Goal: Information Seeking & Learning: Learn about a topic

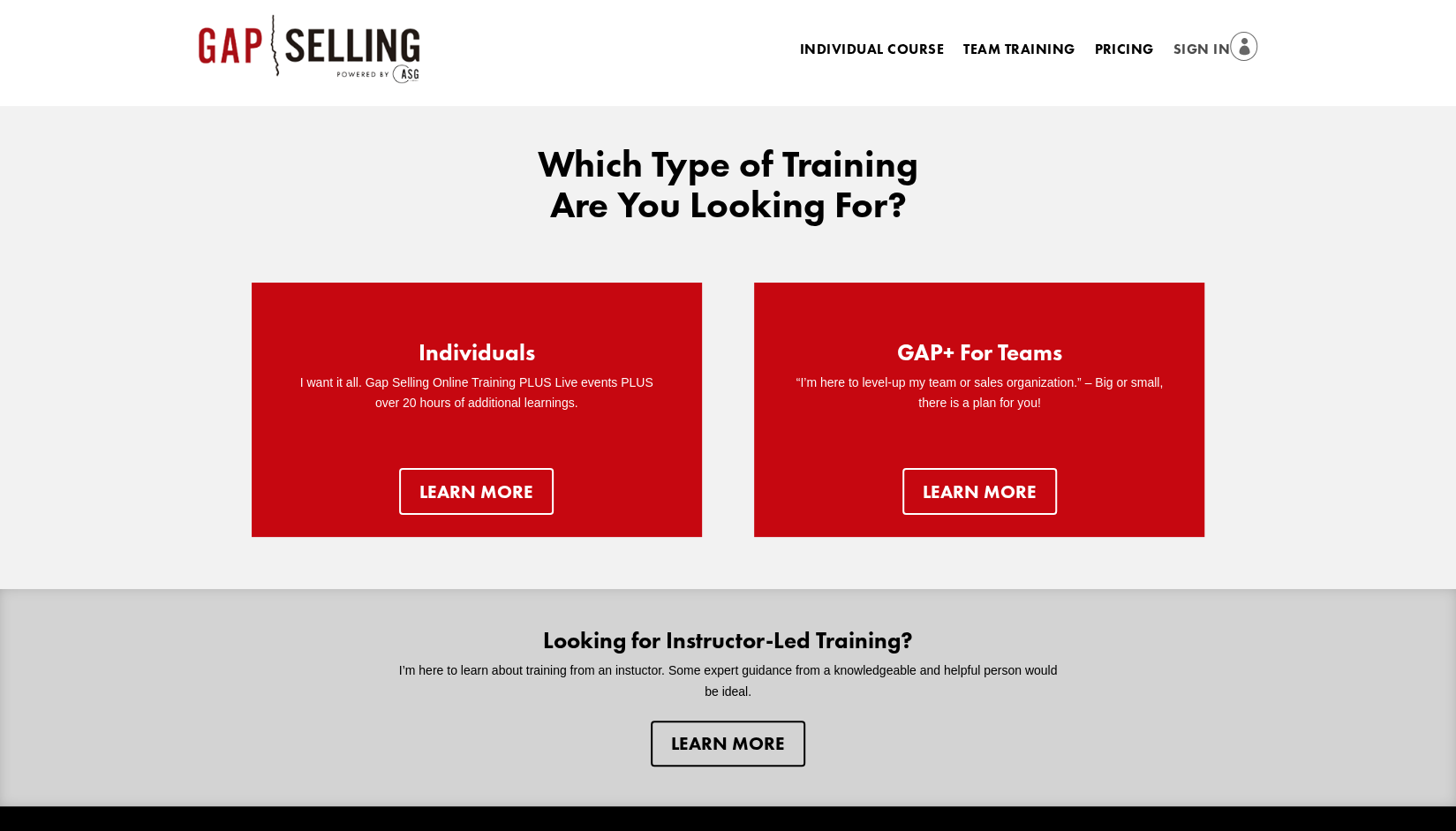
drag, startPoint x: 1168, startPoint y: 51, endPoint x: 1178, endPoint y: 51, distance: 10.0
click at [1168, 51] on li "Sign In" at bounding box center [1215, 51] width 104 height 25
click at [1178, 51] on link "Sign In" at bounding box center [1215, 51] width 84 height 25
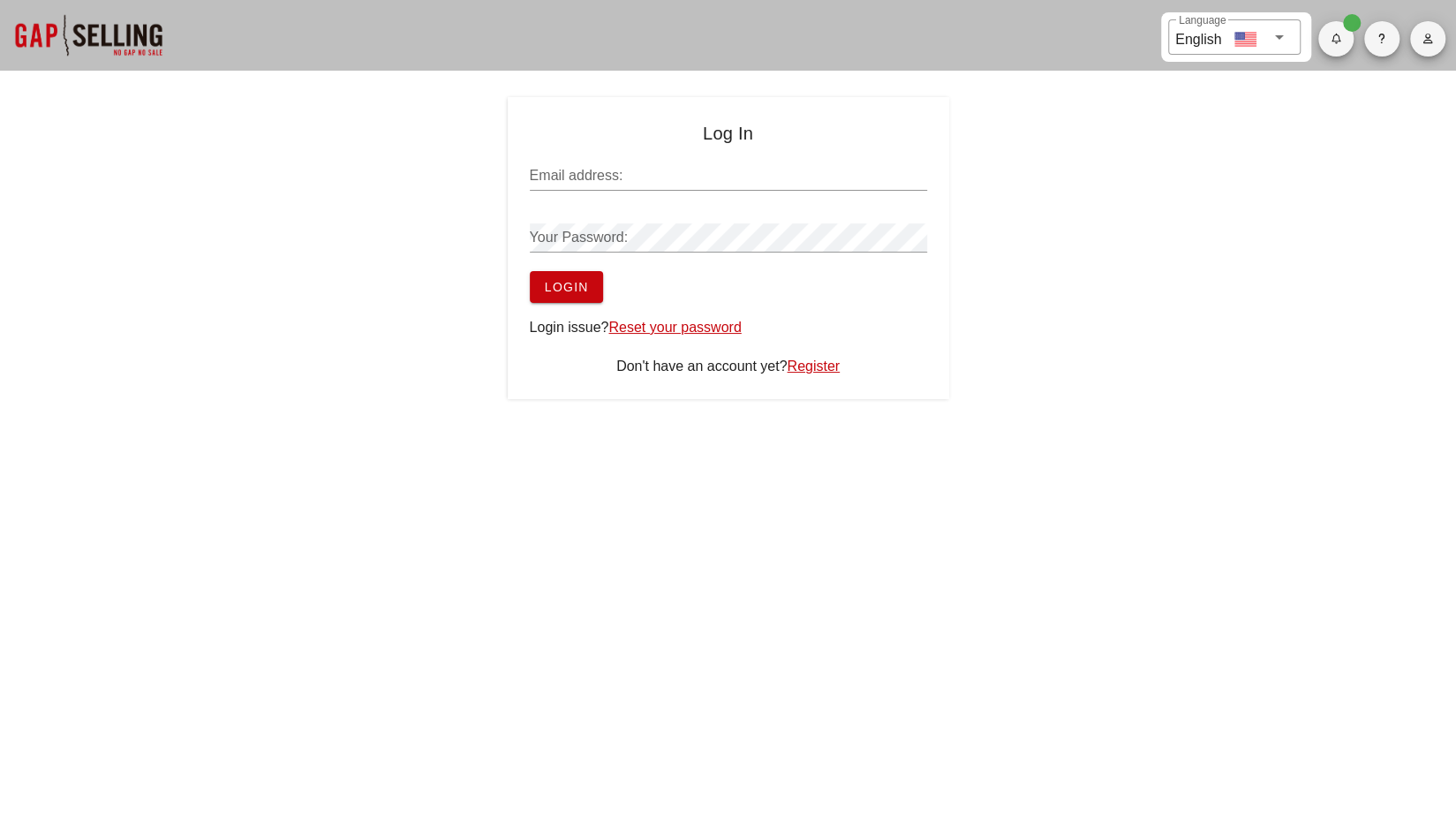
click at [661, 165] on input "Email address:" at bounding box center [728, 176] width 398 height 28
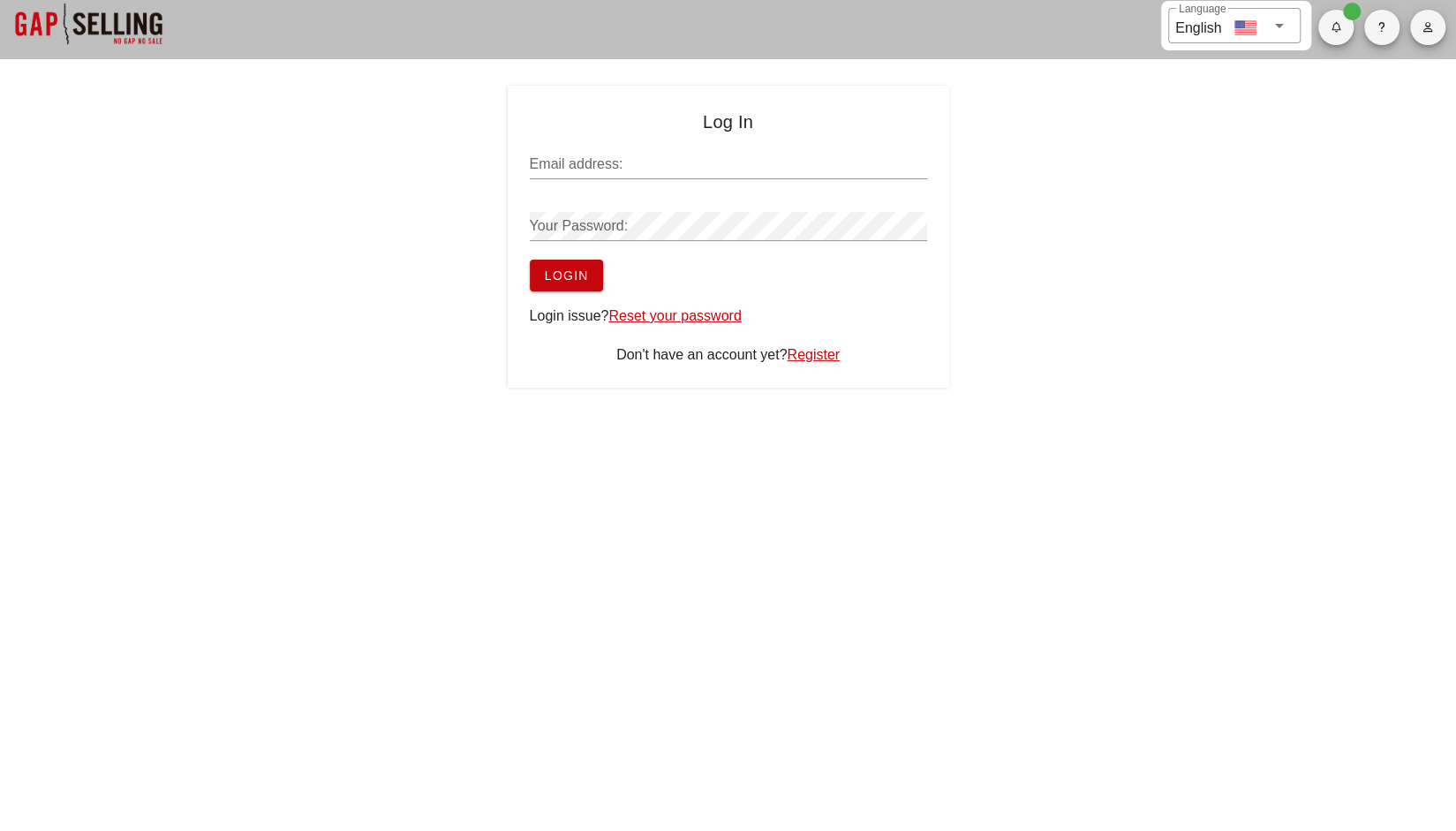
scroll to position [12, 0]
type input "[PERSON_NAME][EMAIL_ADDRESS][PERSON_NAME]"
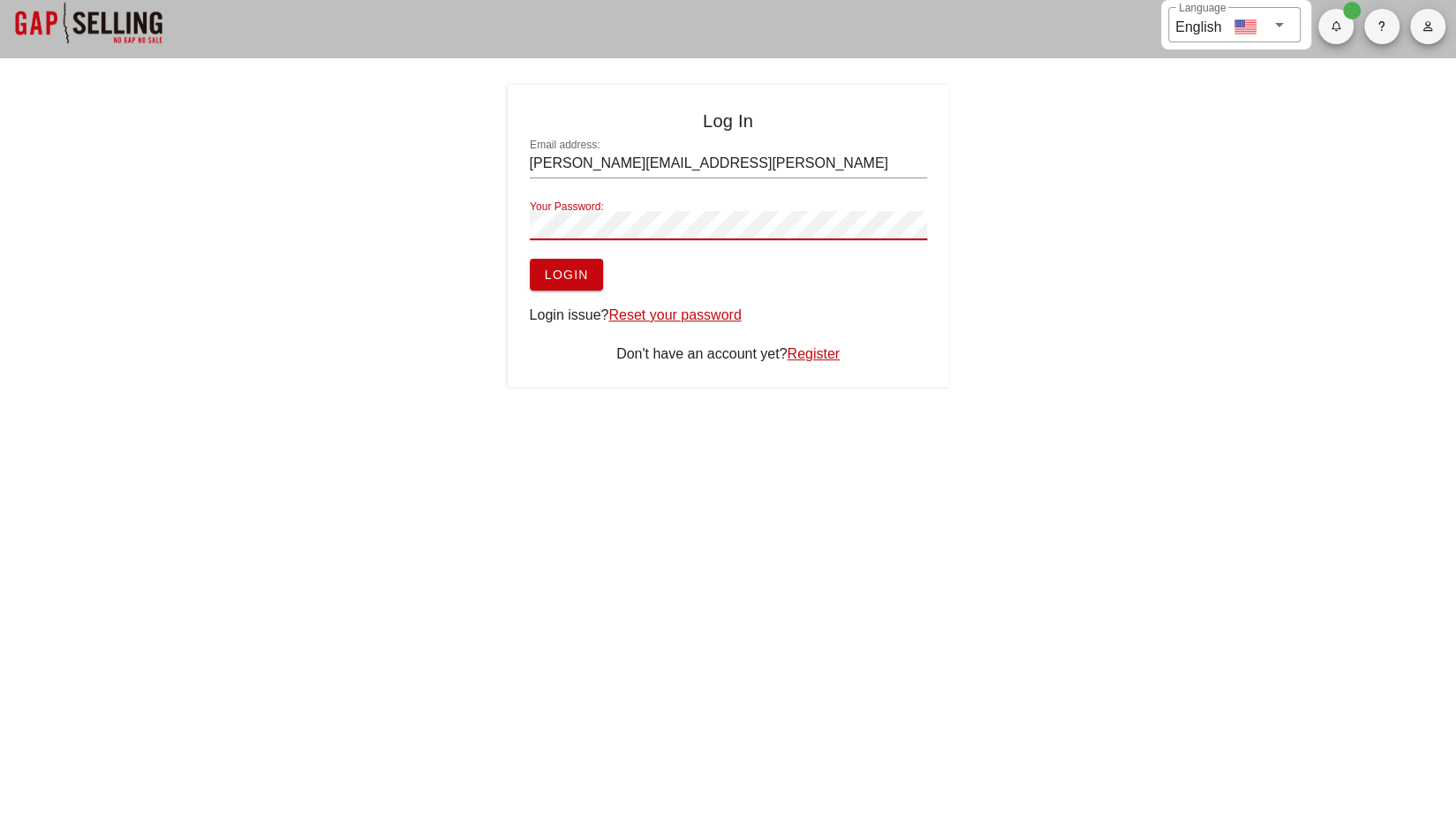
click at [577, 278] on span "Login" at bounding box center [566, 275] width 45 height 14
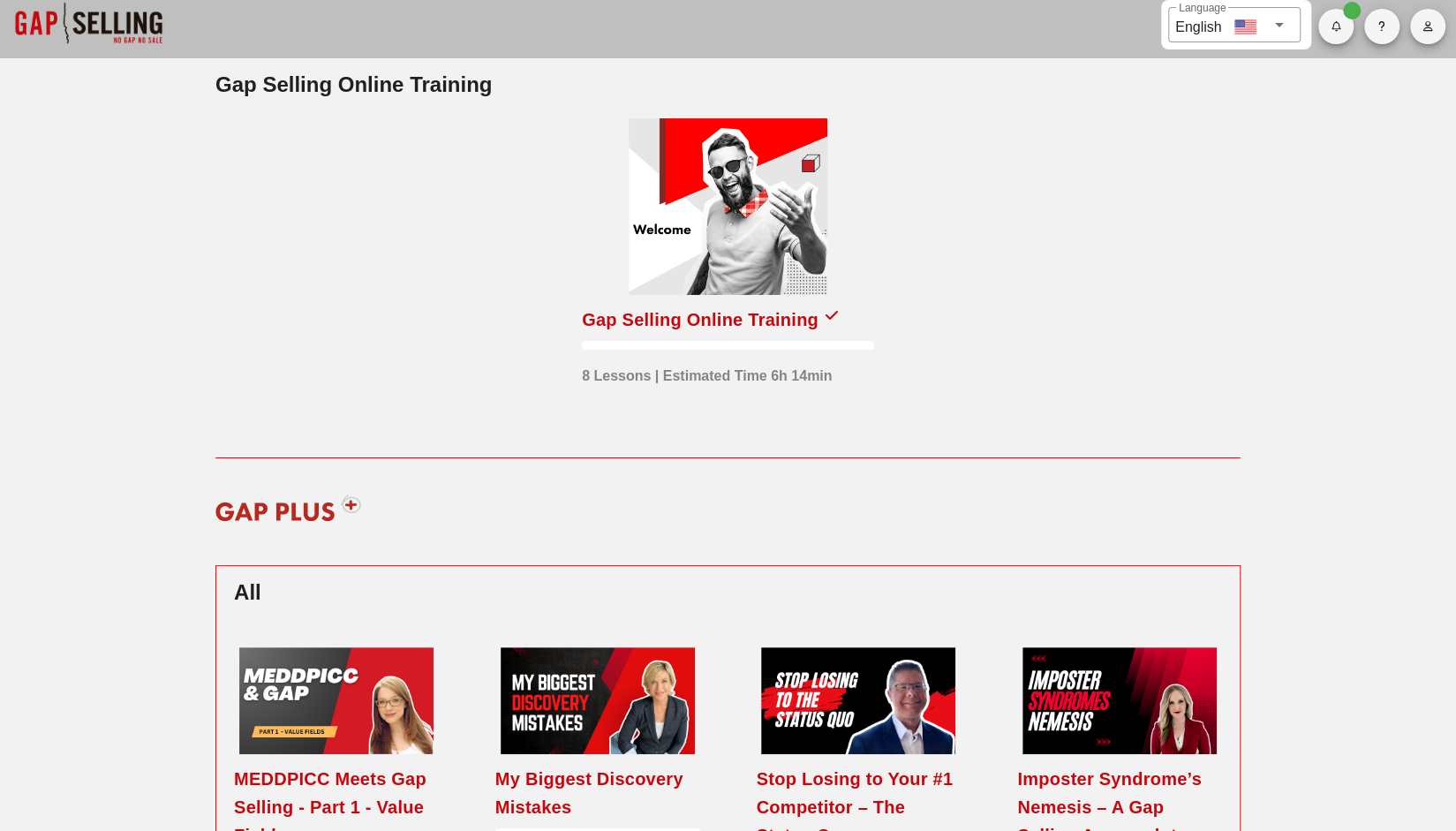
click at [775, 316] on div "Gap Selling Online Training" at bounding box center [700, 319] width 237 height 28
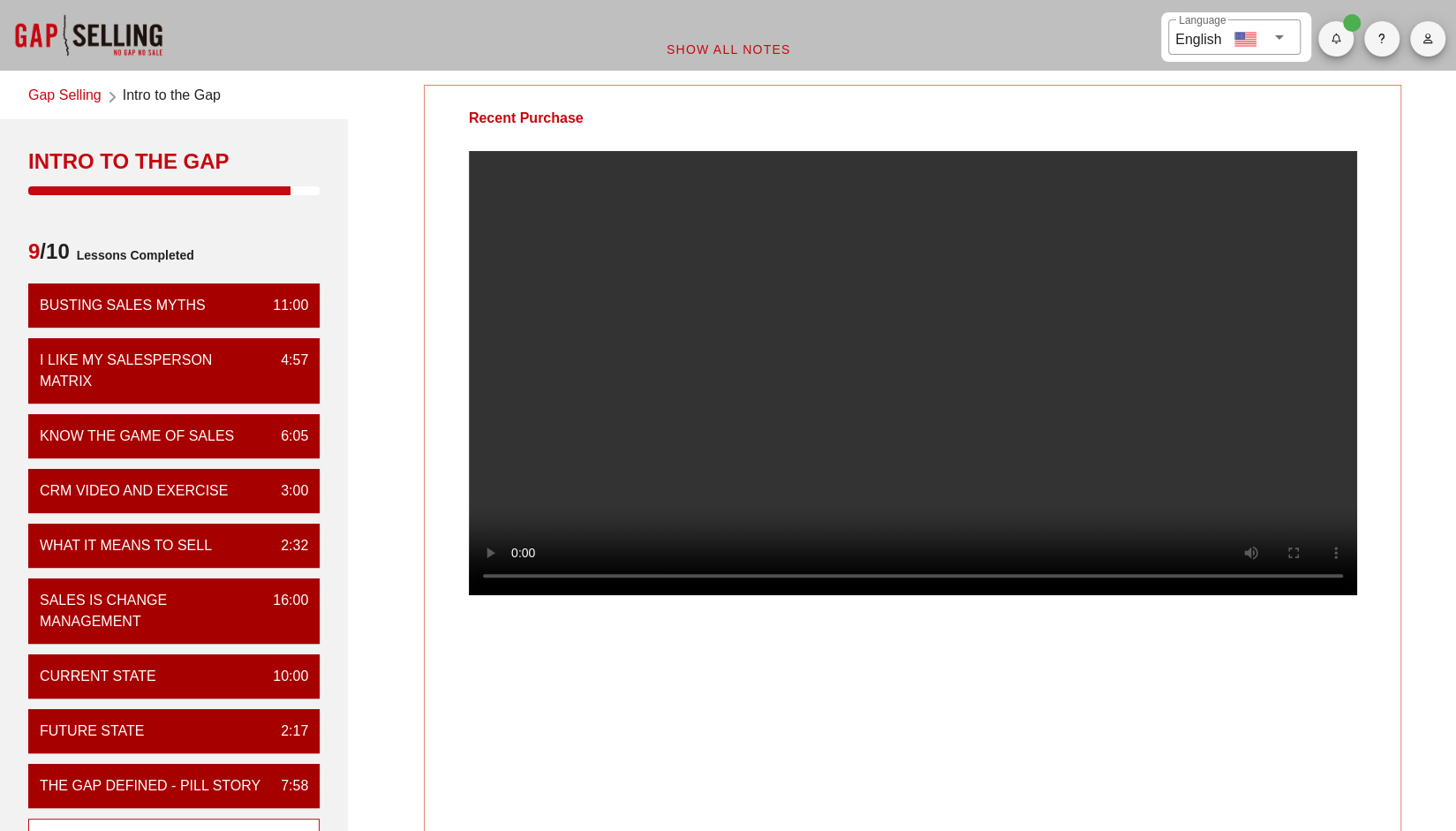
click at [620, 528] on video at bounding box center [913, 373] width 889 height 444
click at [623, 529] on video at bounding box center [913, 373] width 889 height 444
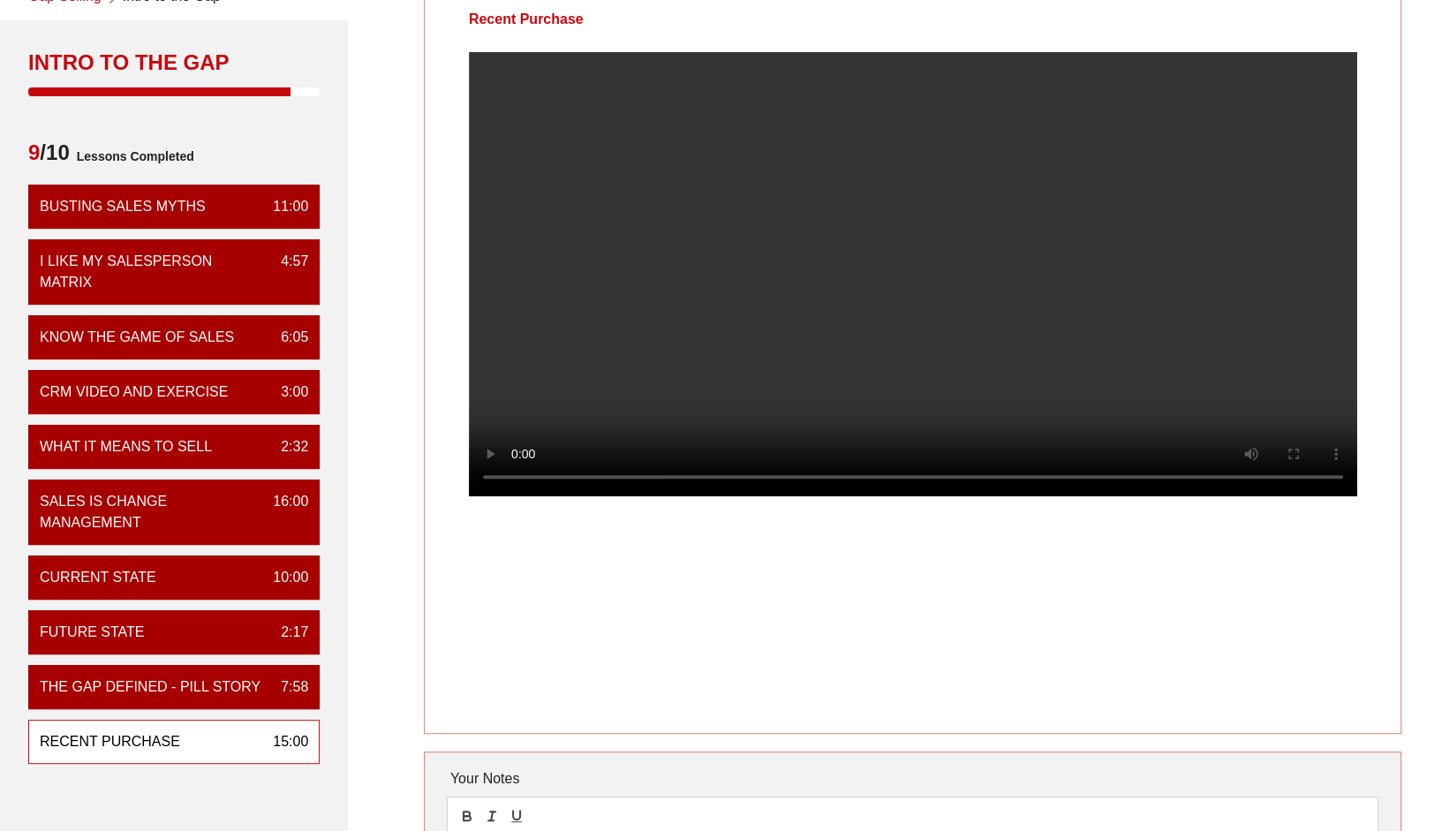
scroll to position [93, 0]
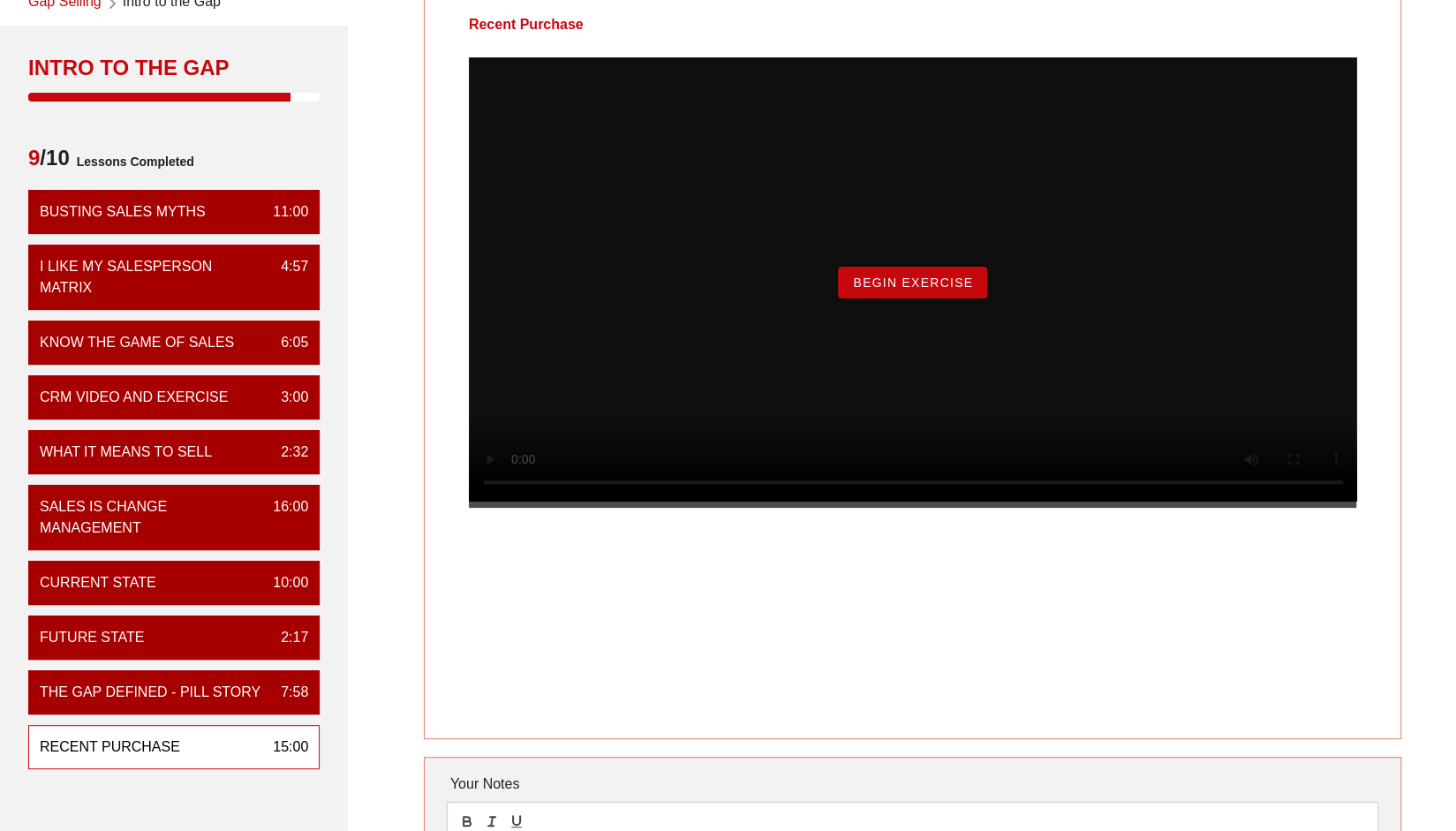
click at [955, 327] on div "Begin Exercise" at bounding box center [913, 283] width 889 height 450
click at [957, 298] on button "Begin Exercise" at bounding box center [913, 283] width 149 height 32
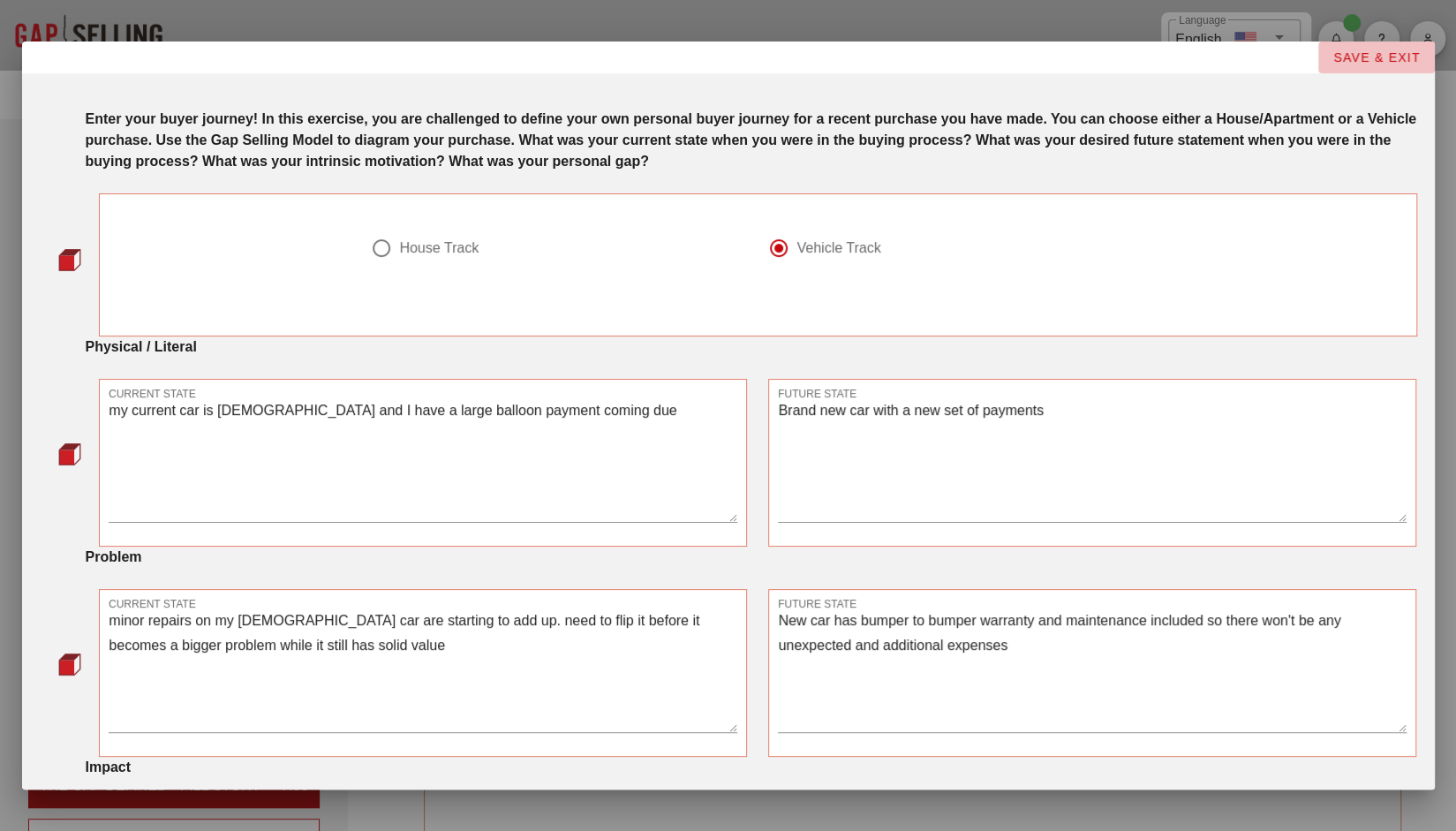
click at [1358, 60] on span "SAVE & EXIT" at bounding box center [1376, 58] width 88 height 14
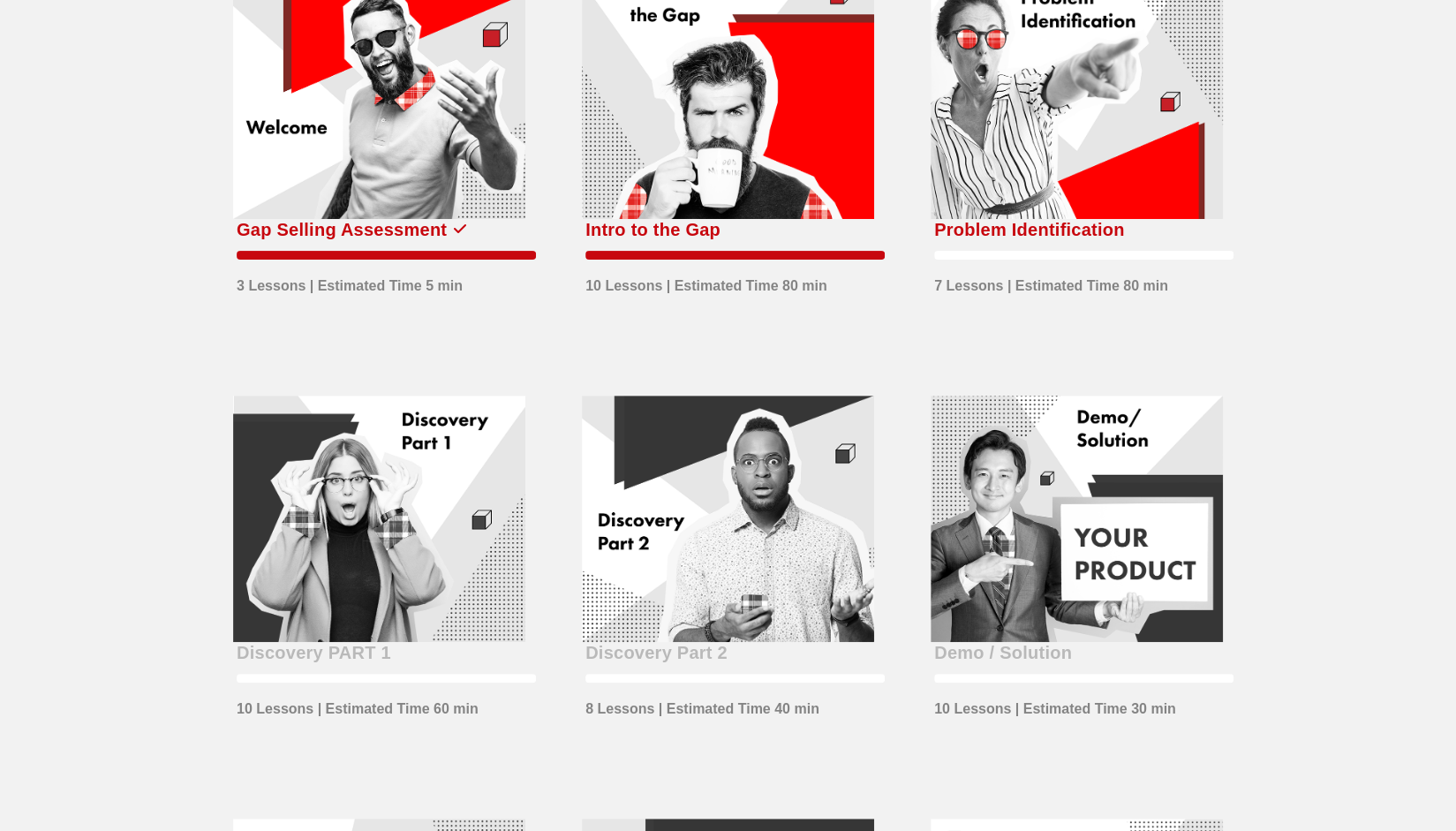
scroll to position [159, 0]
click at [1047, 155] on div at bounding box center [1076, 95] width 293 height 247
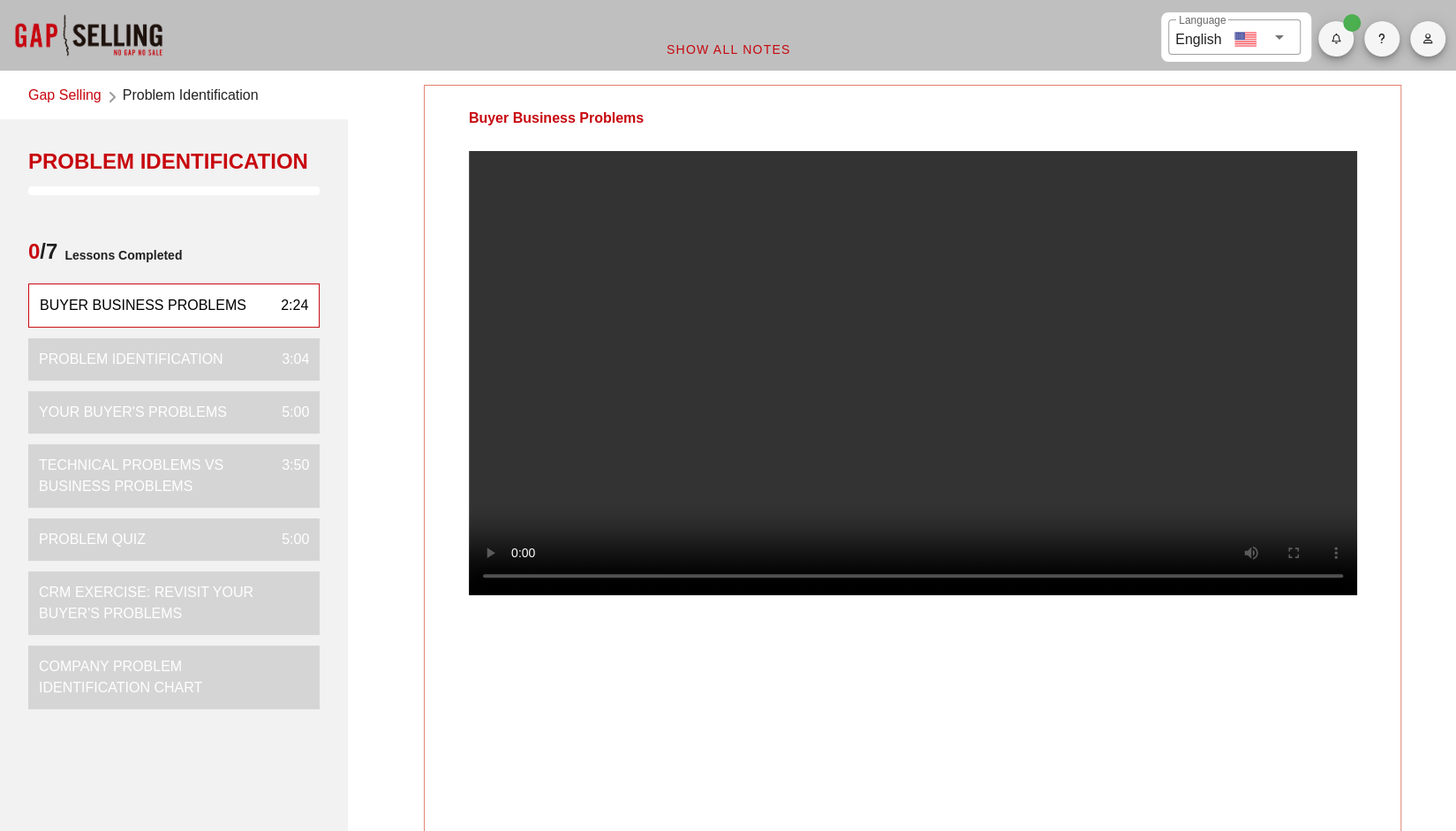
click at [847, 407] on video at bounding box center [913, 373] width 889 height 444
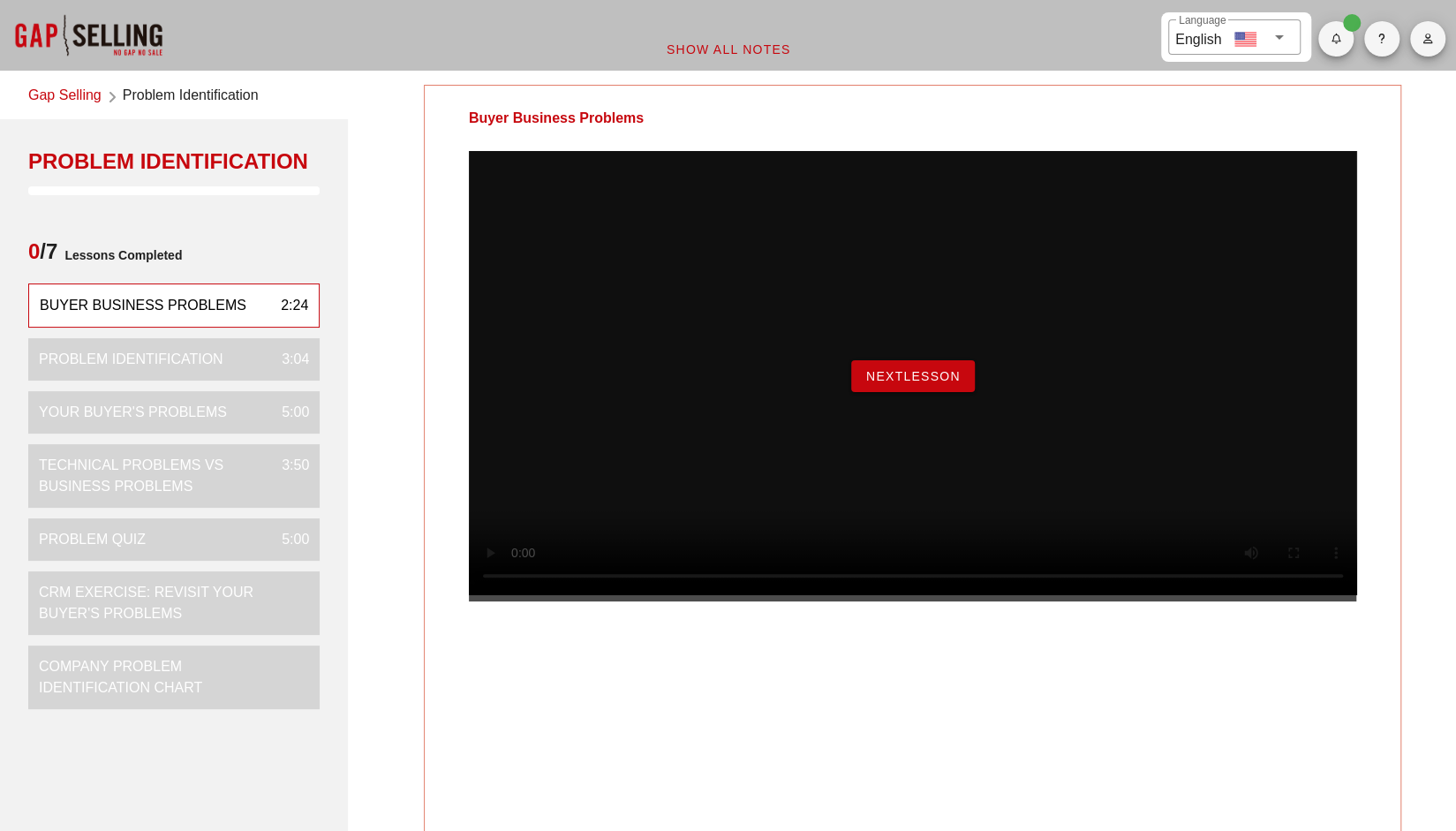
click at [946, 392] on button "NextLesson" at bounding box center [913, 376] width 124 height 32
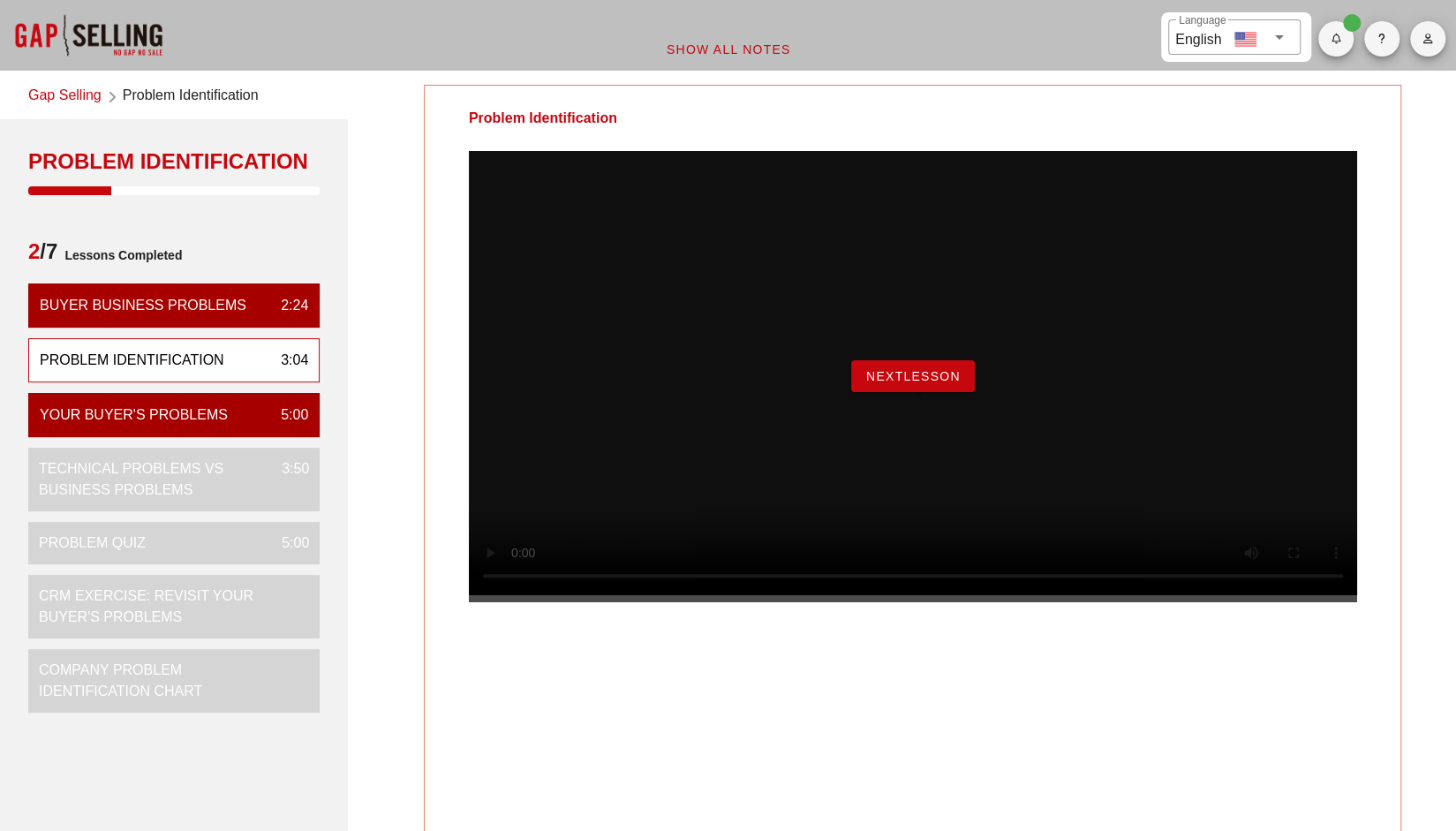
click at [926, 392] on button "NextLesson" at bounding box center [913, 376] width 124 height 32
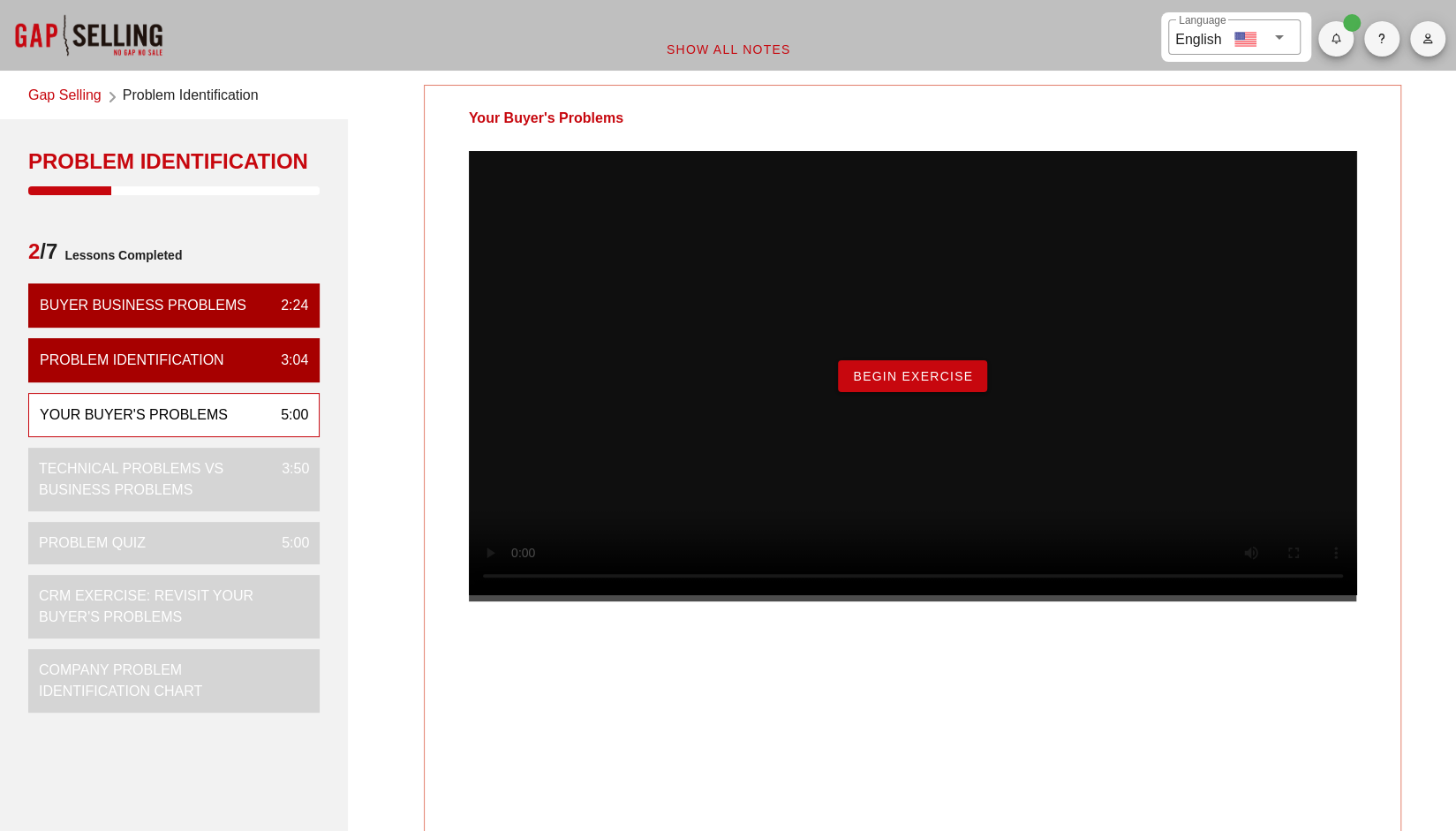
click at [926, 383] on span "Begin Exercise" at bounding box center [913, 376] width 121 height 14
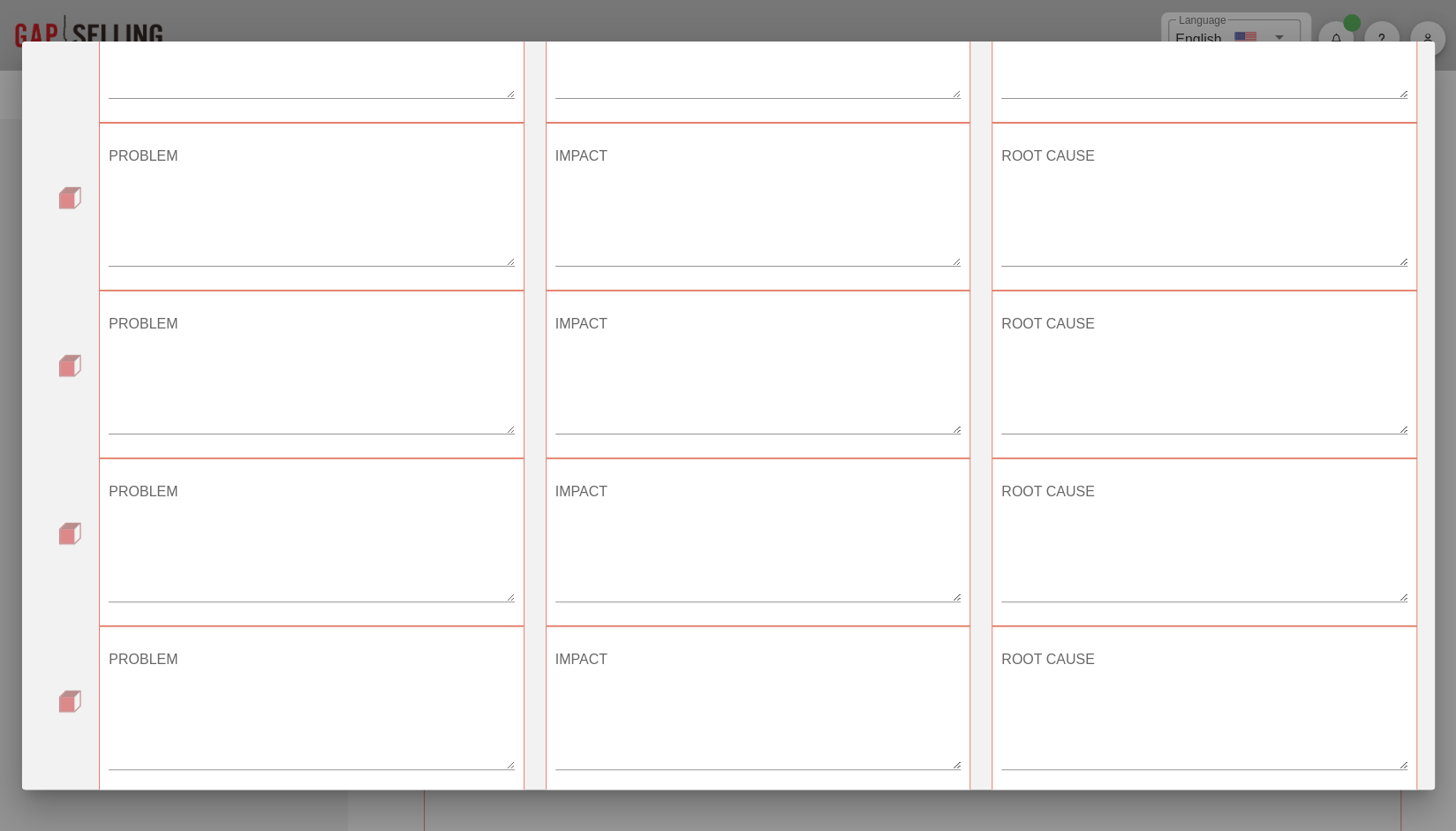
scroll to position [662, 0]
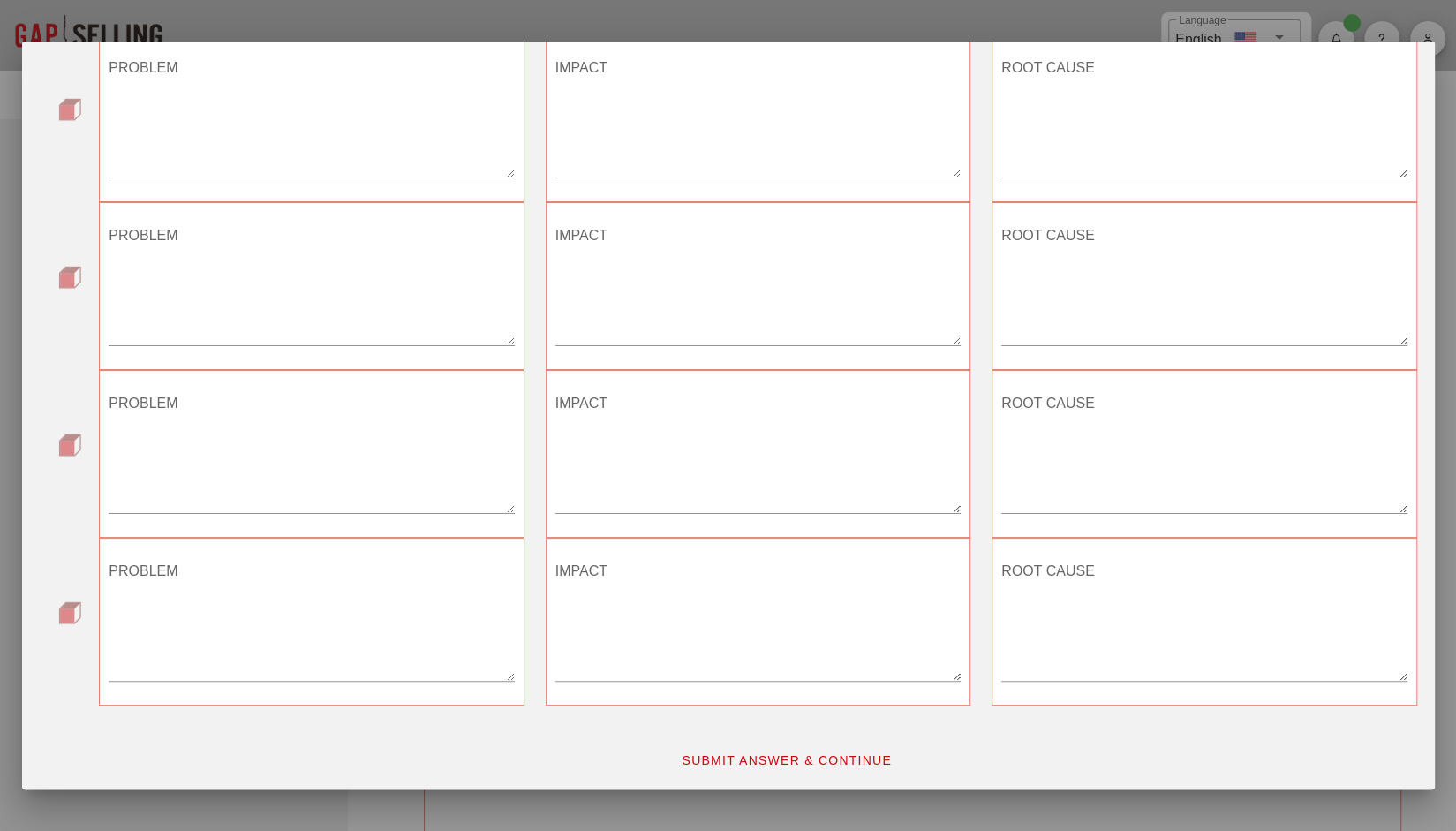
click at [723, 754] on span "SUBMIT ANSWER & CONTINUE" at bounding box center [785, 761] width 211 height 14
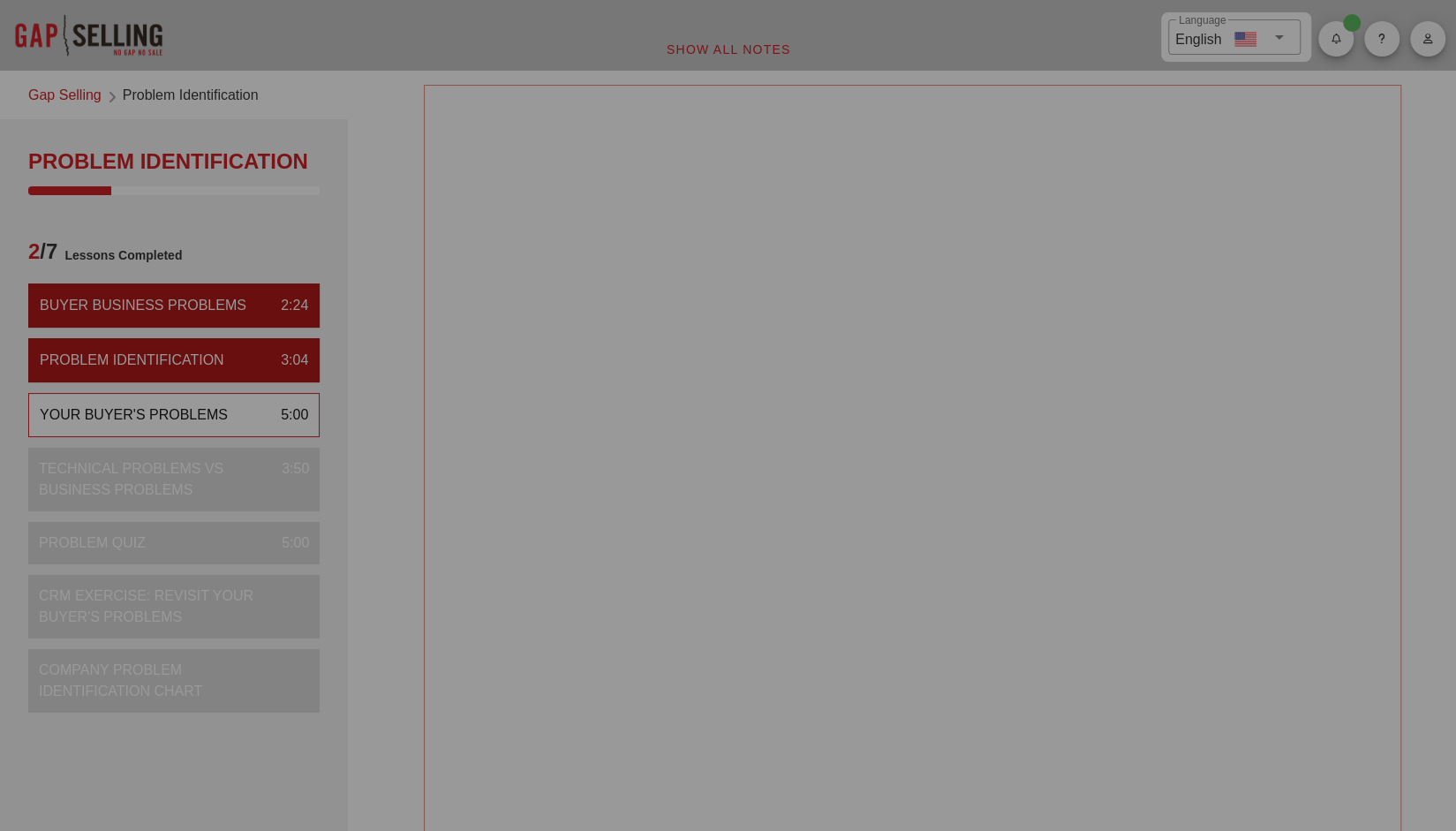
scroll to position [0, 0]
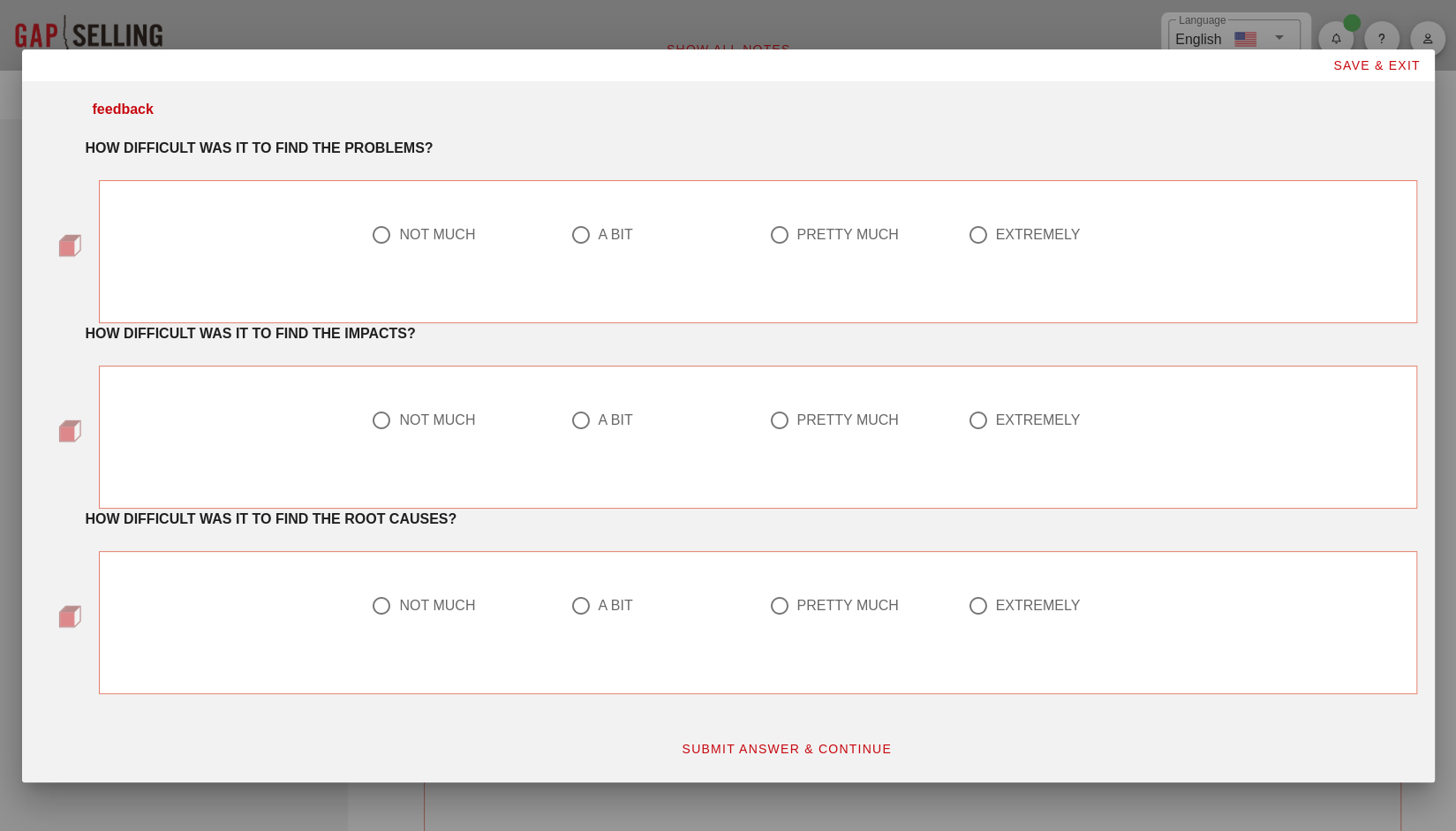
click at [827, 234] on div "PRETTY MUCH" at bounding box center [847, 235] width 101 height 18
radio input "true"
click at [802, 412] on div "PRETTY MUCH" at bounding box center [847, 421] width 101 height 18
radio input "true"
click at [816, 603] on div "PRETTY MUCH" at bounding box center [847, 606] width 101 height 18
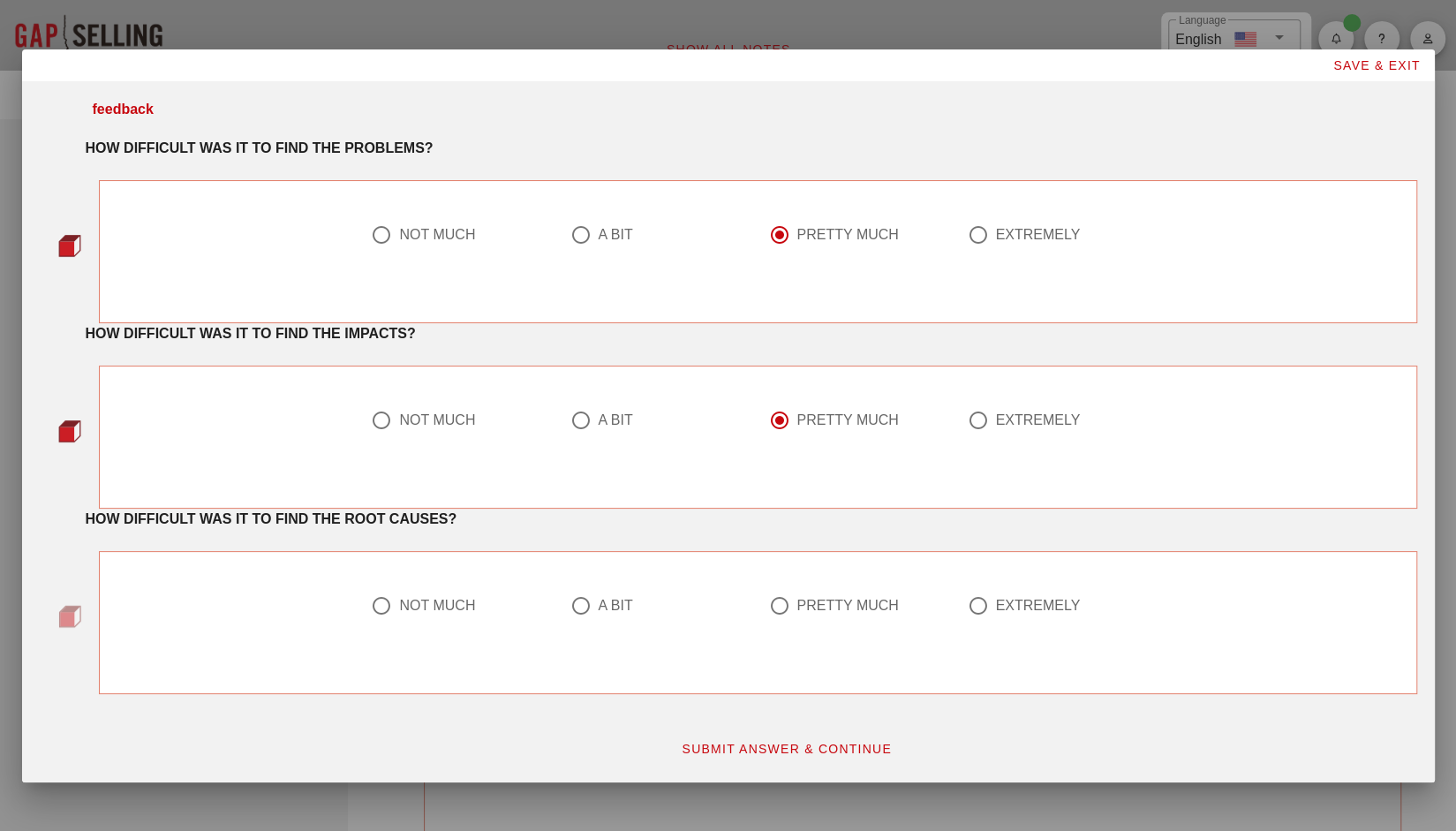
radio input "true"
click at [773, 745] on span "SUBMIT ANSWER & CONTINUE" at bounding box center [785, 749] width 211 height 14
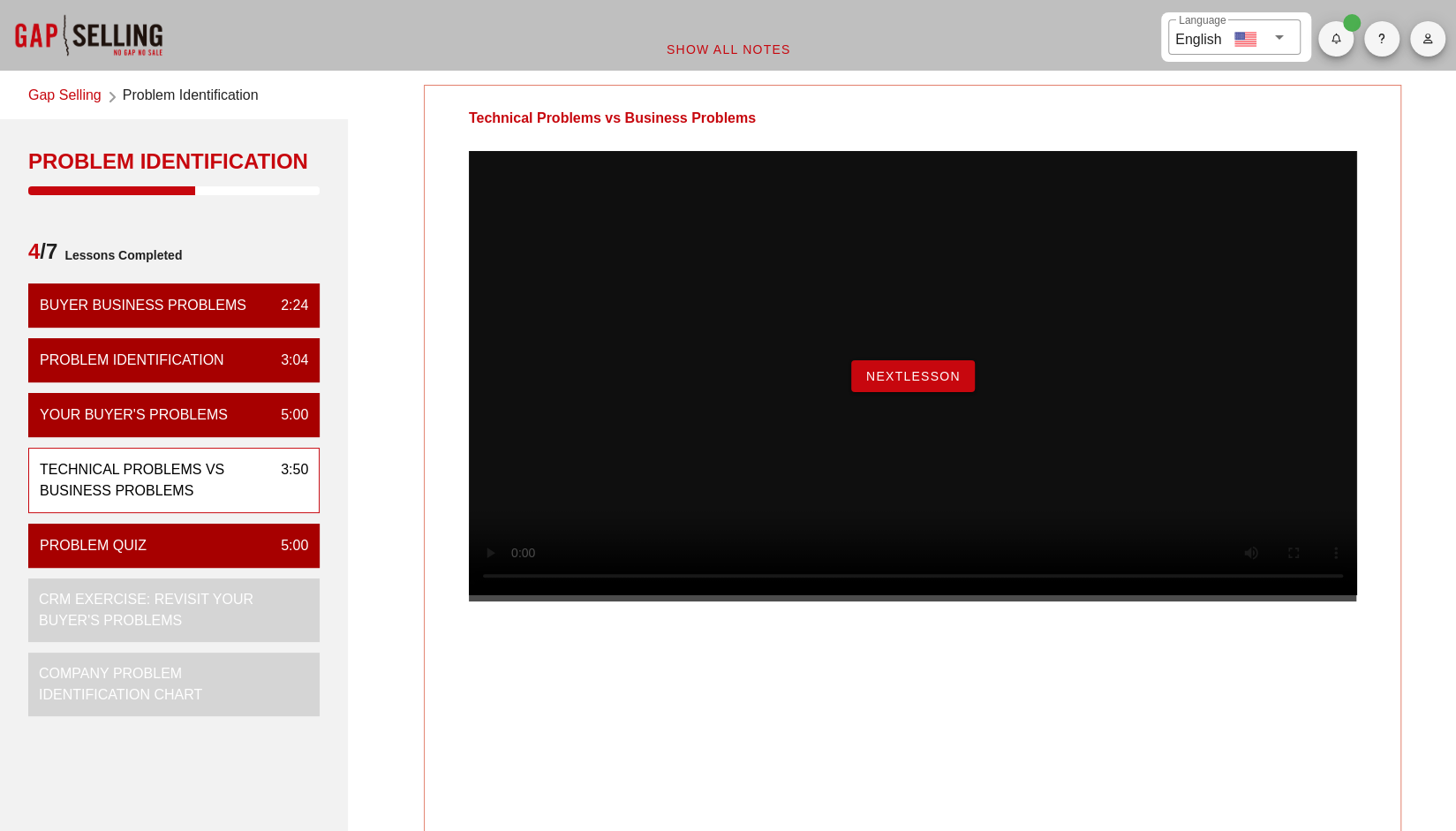
click at [907, 383] on span "NextLesson" at bounding box center [913, 376] width 95 height 14
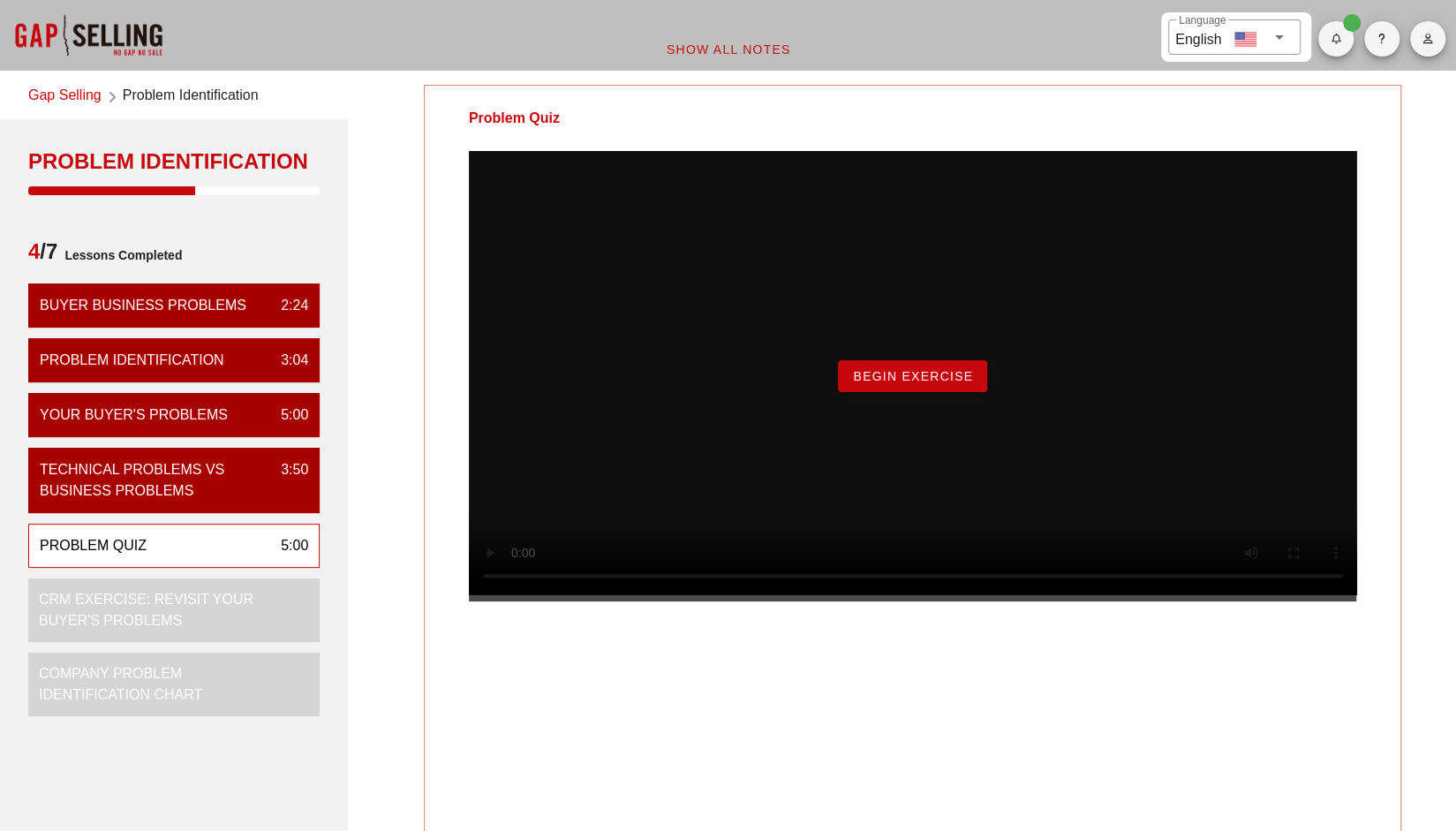
click at [905, 383] on span "Begin Exercise" at bounding box center [913, 376] width 121 height 14
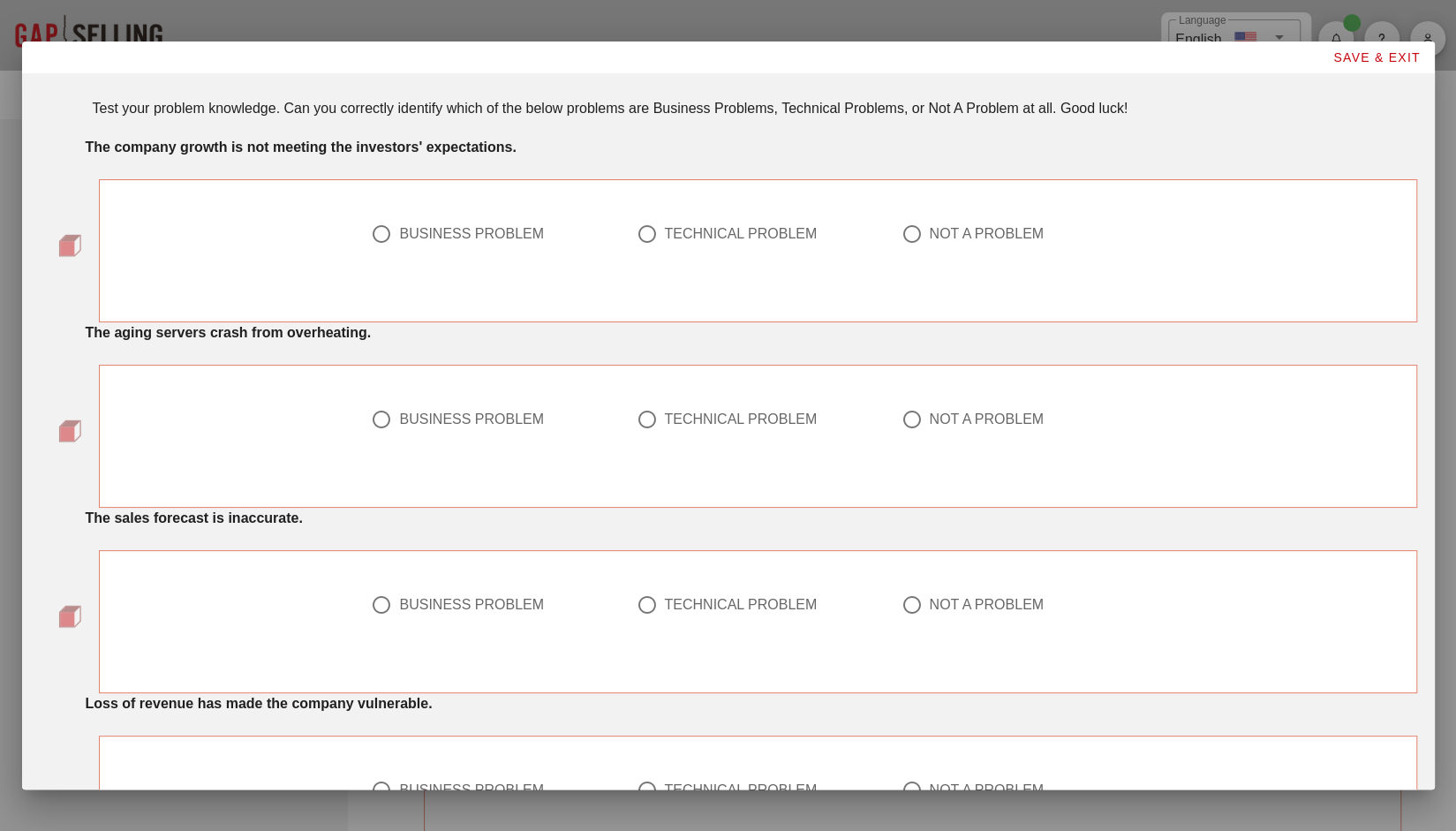
click at [374, 233] on div at bounding box center [382, 234] width 30 height 30
radio input "true"
click at [640, 418] on div at bounding box center [647, 420] width 30 height 30
radio input "true"
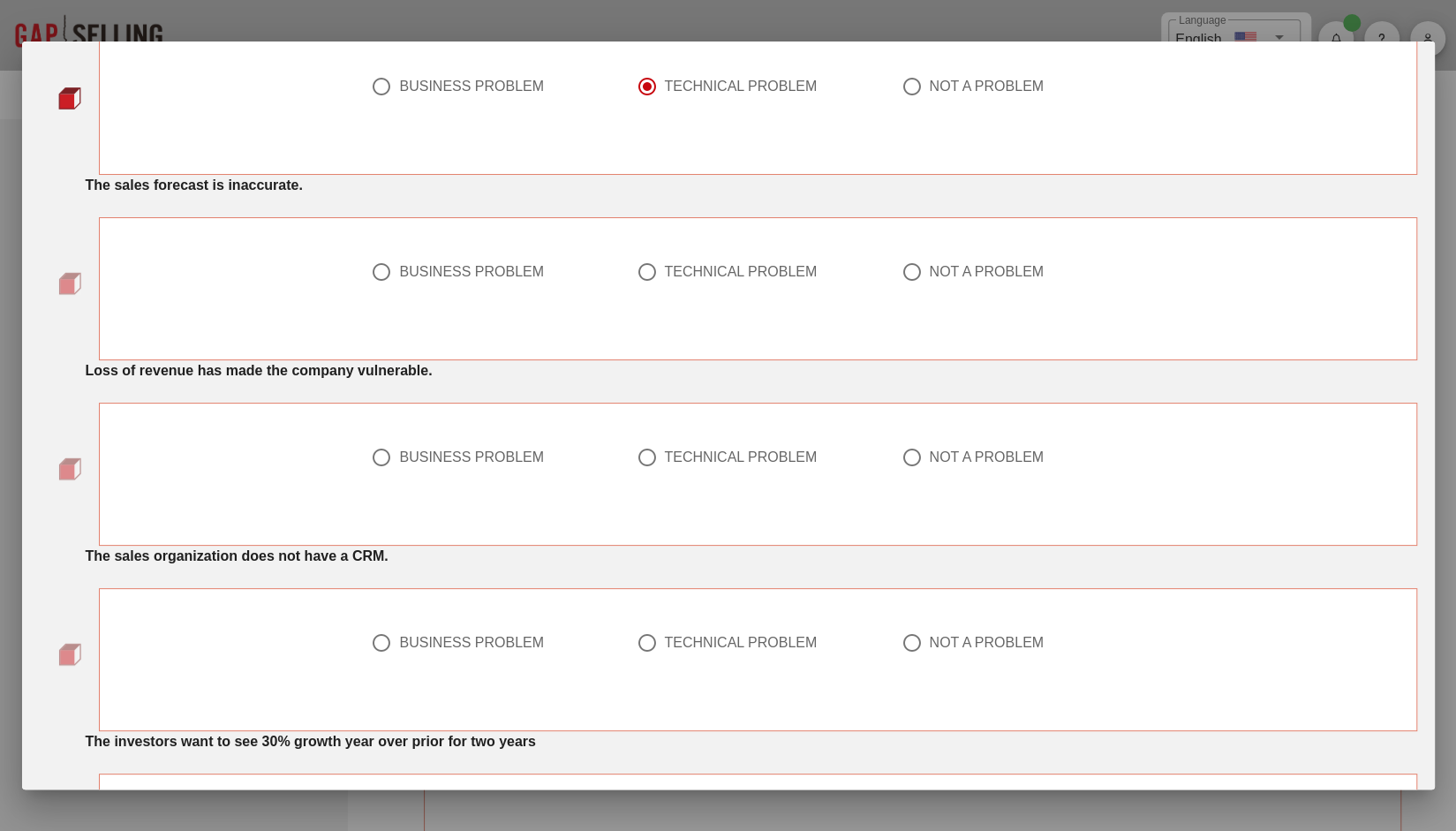
scroll to position [343, 0]
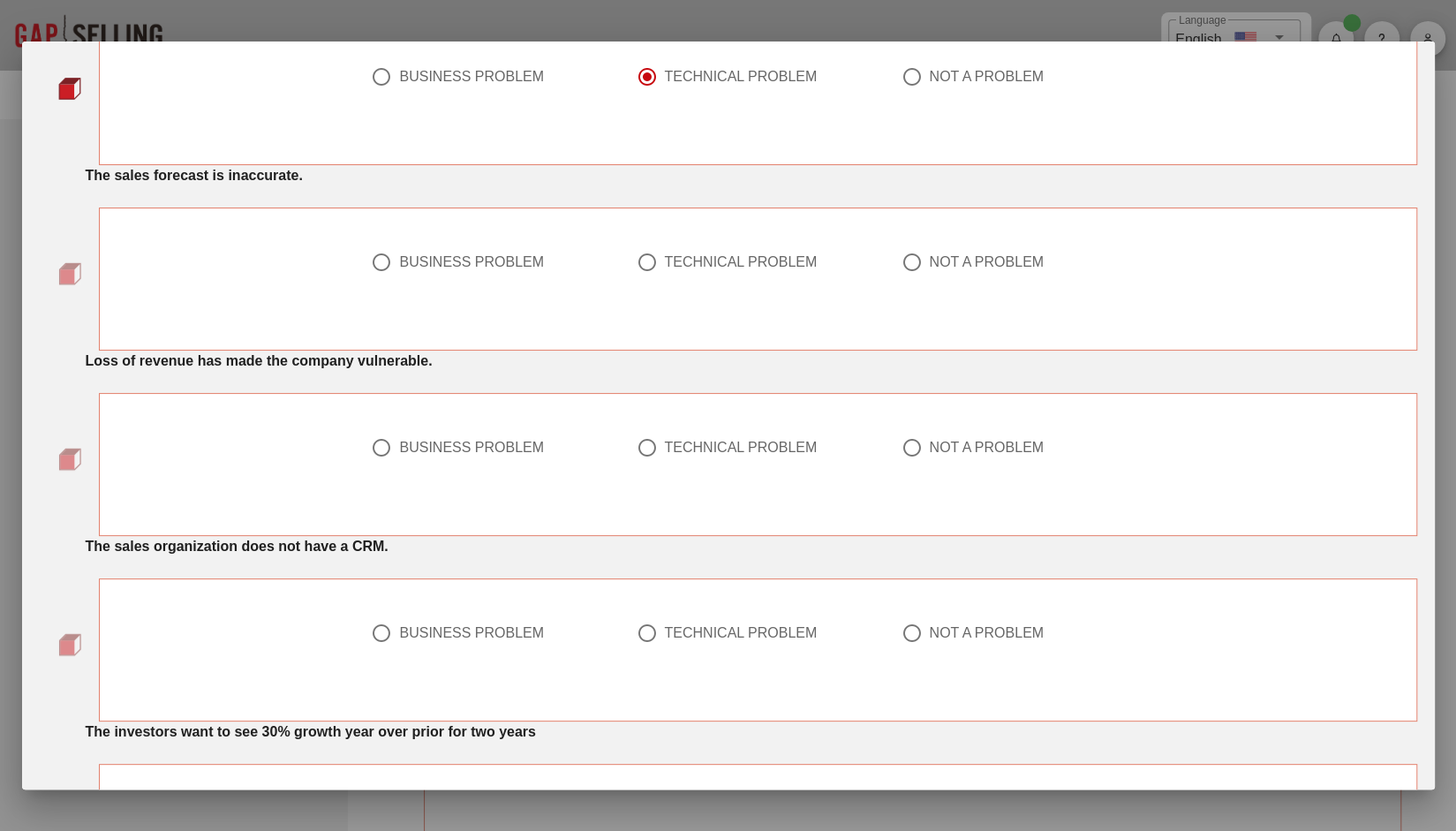
click at [385, 270] on div at bounding box center [382, 262] width 30 height 30
radio input "true"
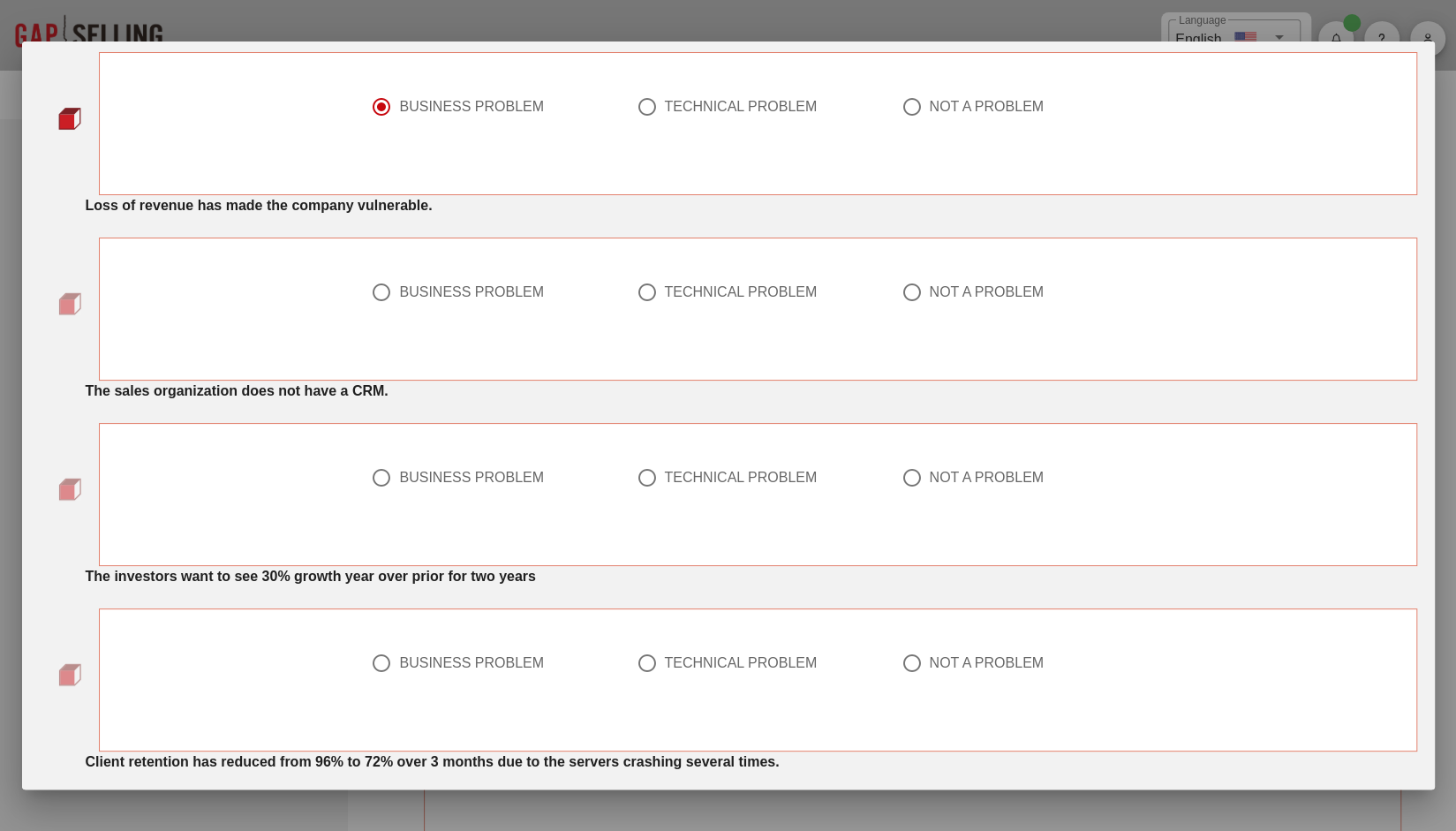
scroll to position [520, 0]
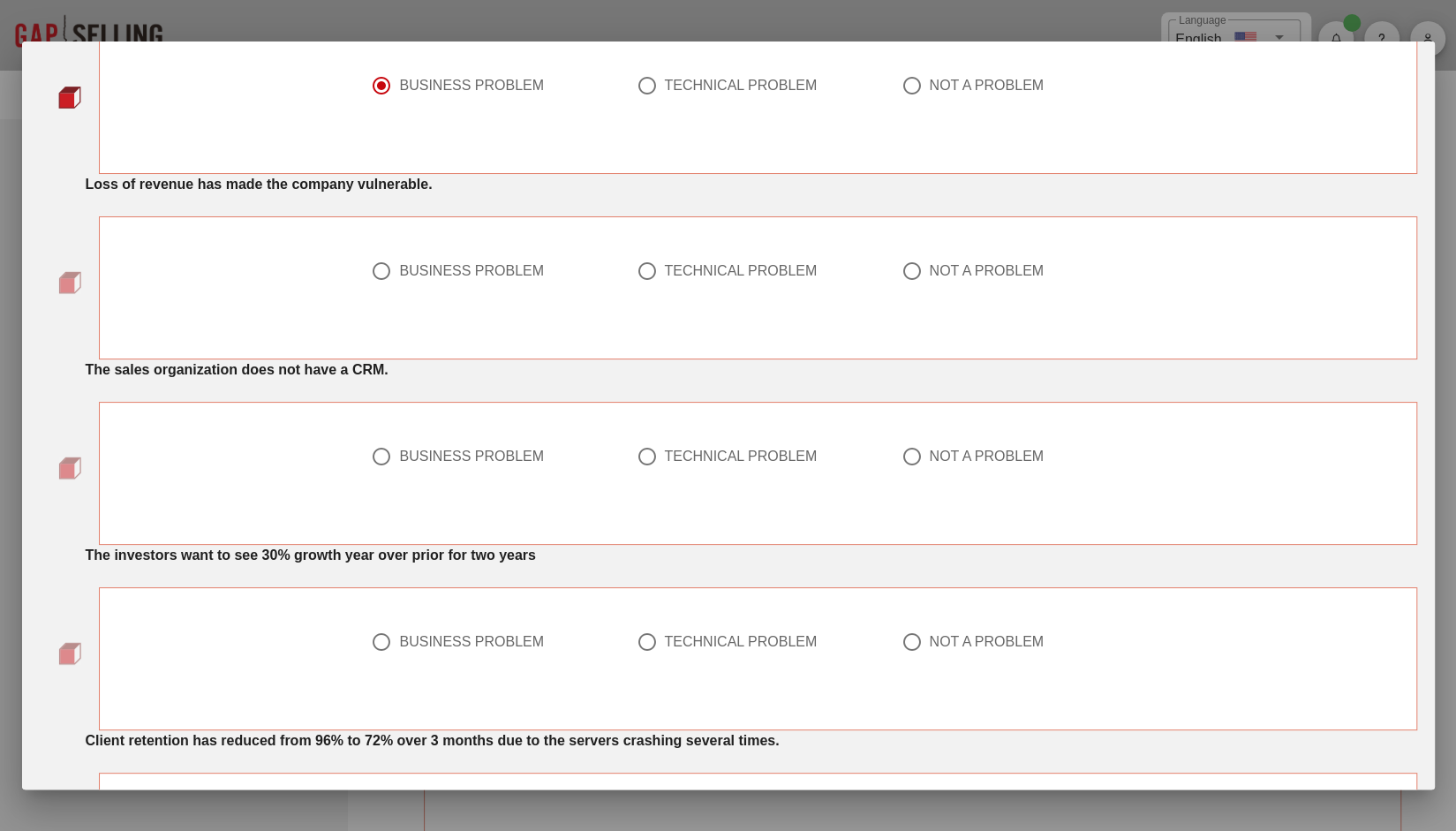
click at [420, 265] on div "BUSINESS PROBLEM" at bounding box center [471, 271] width 145 height 18
radio input "true"
click at [438, 237] on div "BUSINESS PROBLEM TECHNICAL PROBLEM NOT A PROBLEM Answer is required" at bounding box center [757, 277] width 794 height 111
click at [636, 465] on div at bounding box center [647, 456] width 30 height 30
radio input "true"
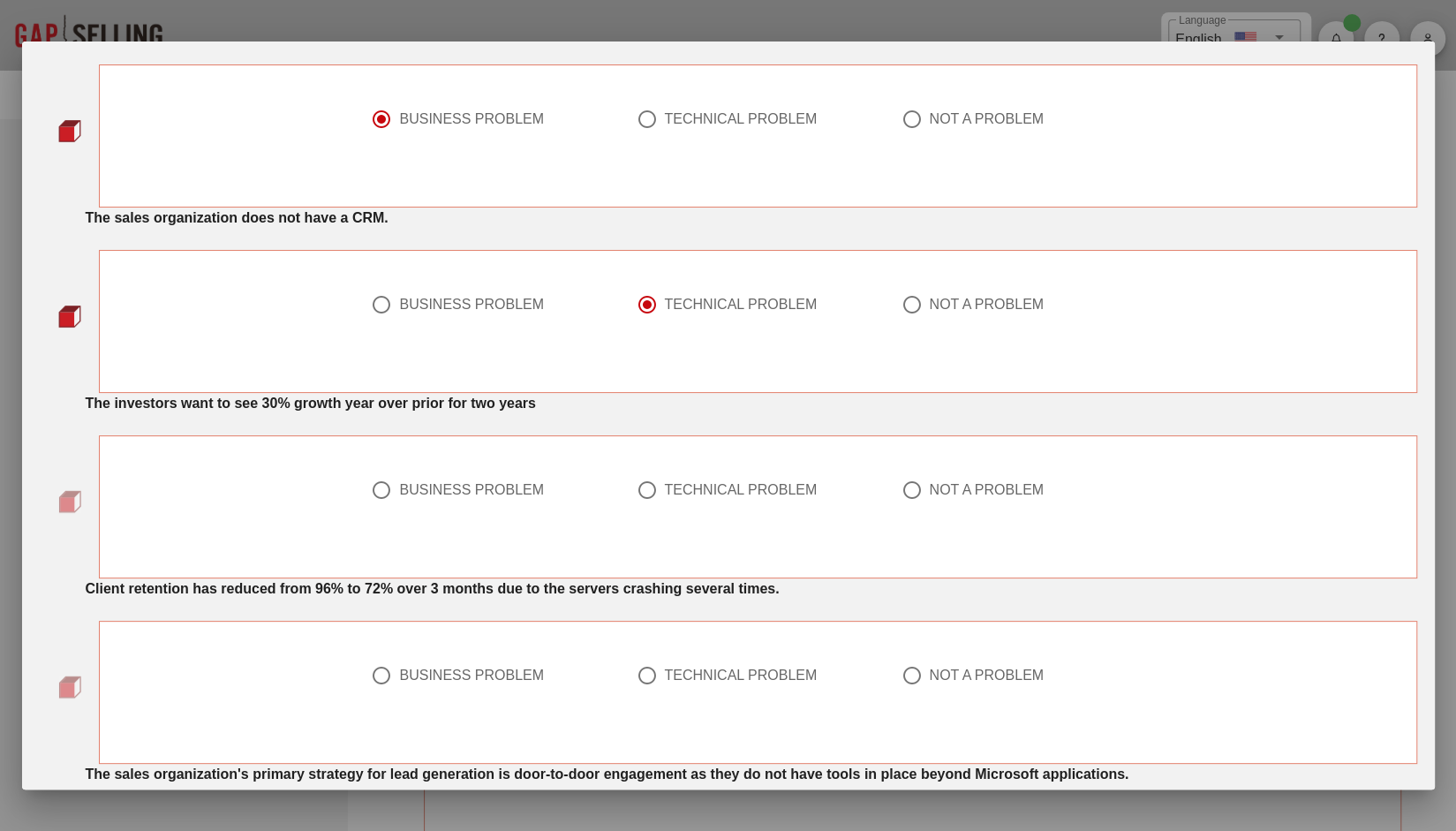
scroll to position [686, 0]
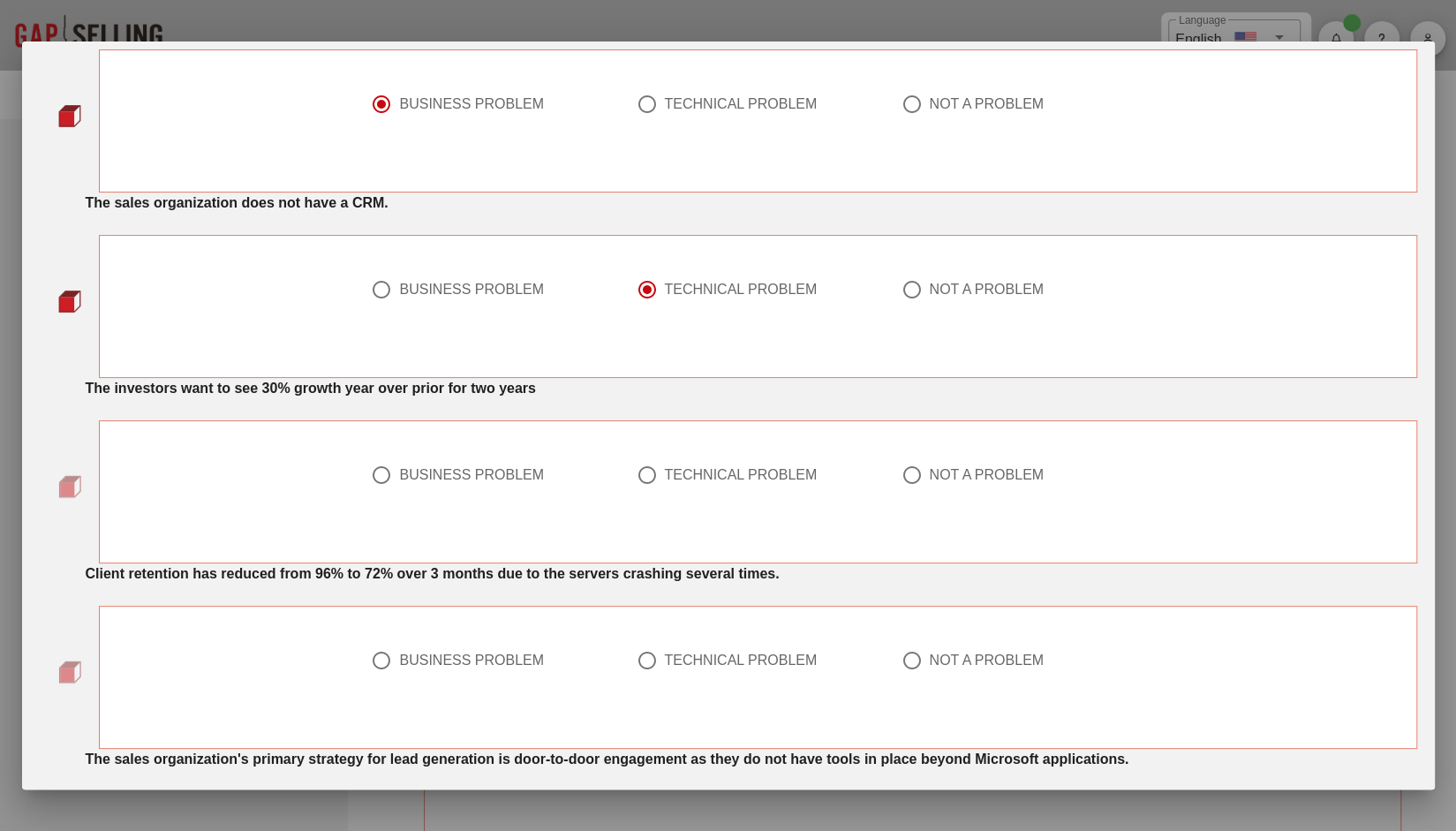
click at [976, 472] on div "NOT A PROBLEM" at bounding box center [985, 475] width 115 height 18
radio input "true"
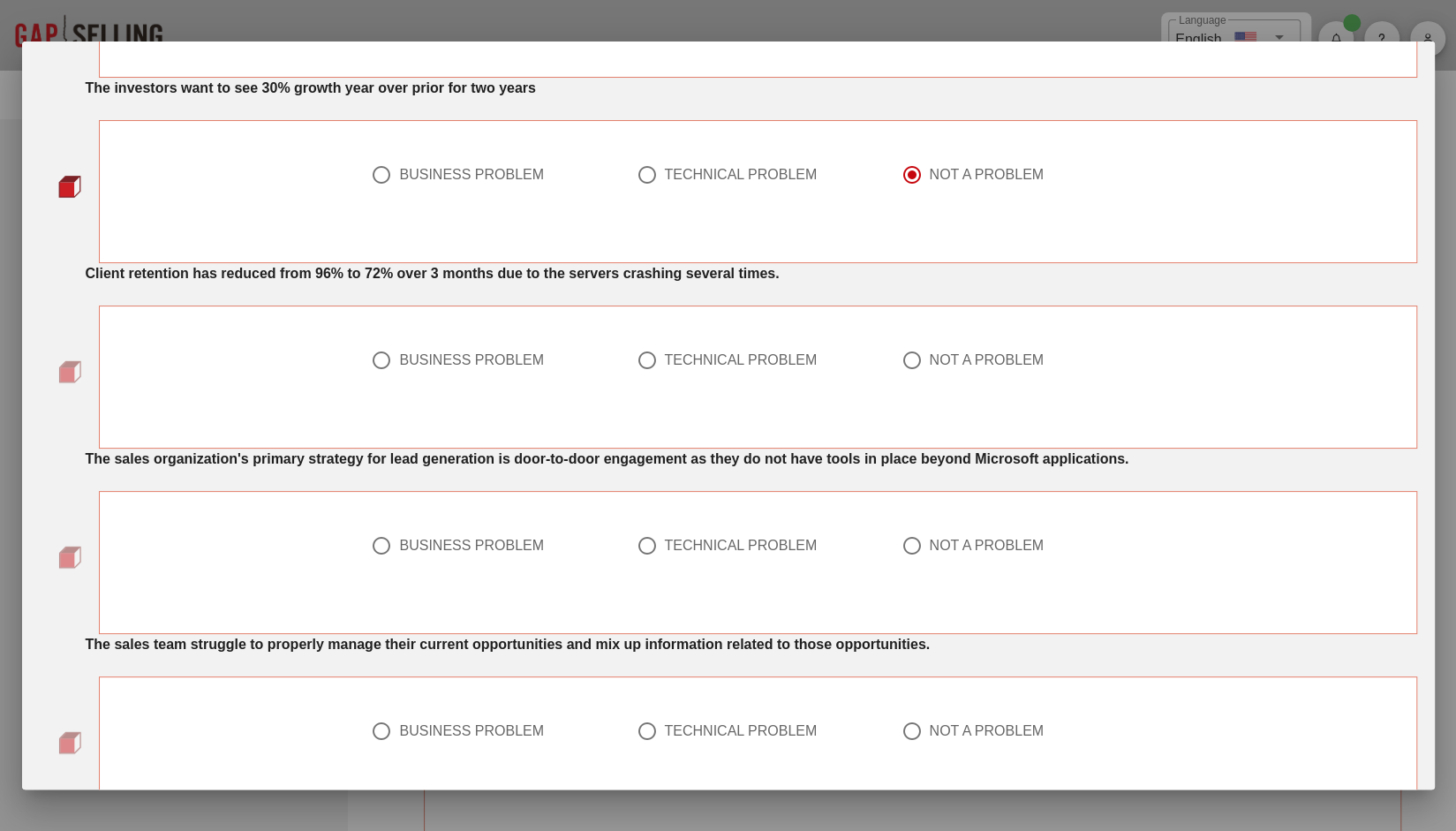
scroll to position [988, 0]
click at [374, 355] on div at bounding box center [382, 359] width 30 height 30
radio input "true"
click at [1240, 650] on div "The sales team struggle to properly manage their current opportunities and mix …" at bounding box center [751, 641] width 1353 height 36
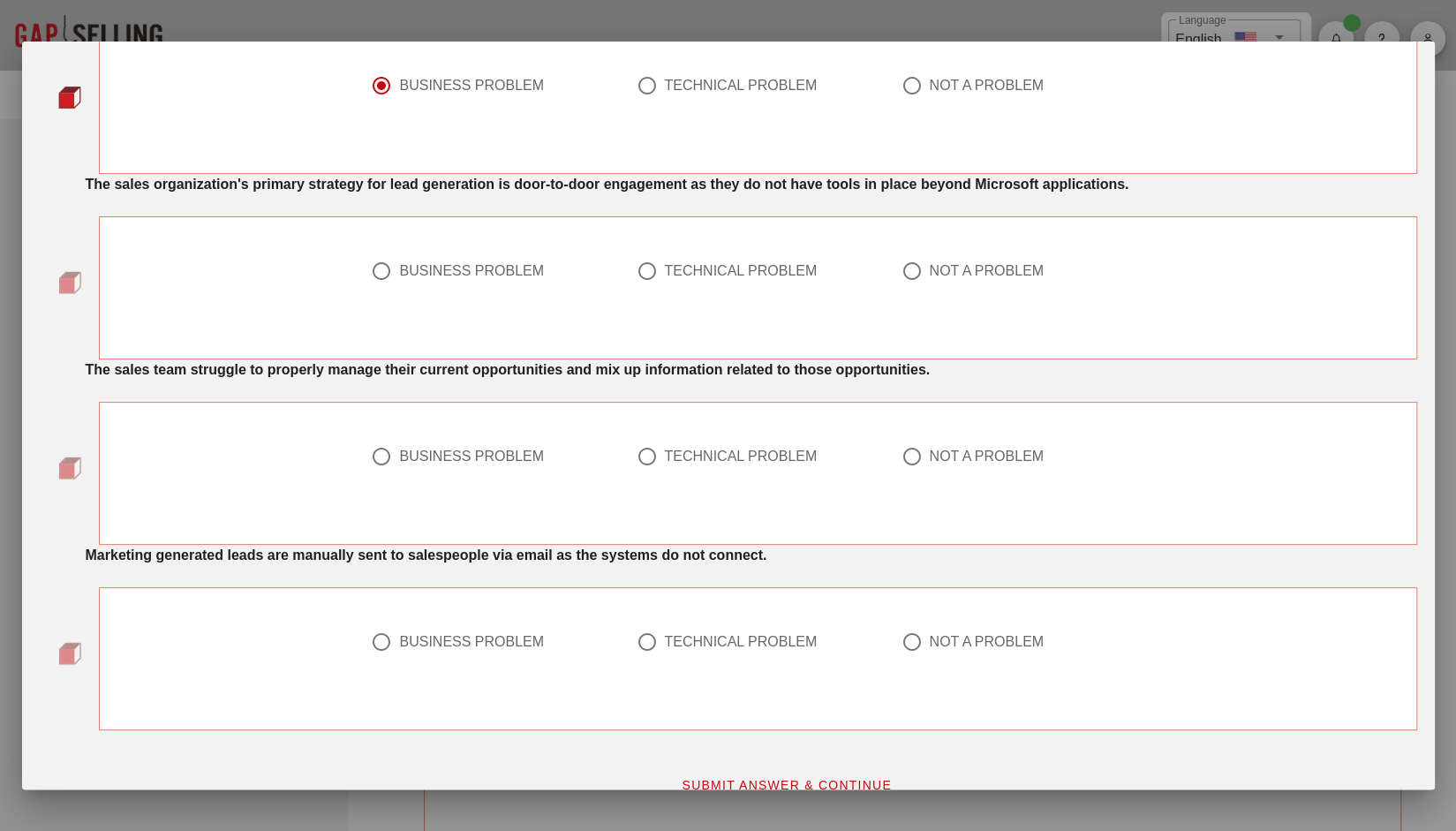
scroll to position [1263, 0]
click at [1258, 245] on div "BUSINESS PROBLEM TECHNICAL PROBLEM NOT A PROBLEM" at bounding box center [757, 275] width 1298 height 111
click at [904, 265] on div at bounding box center [911, 270] width 30 height 30
radio input "true"
click at [390, 437] on div "BUSINESS PROBLEM" at bounding box center [493, 464] width 265 height 63
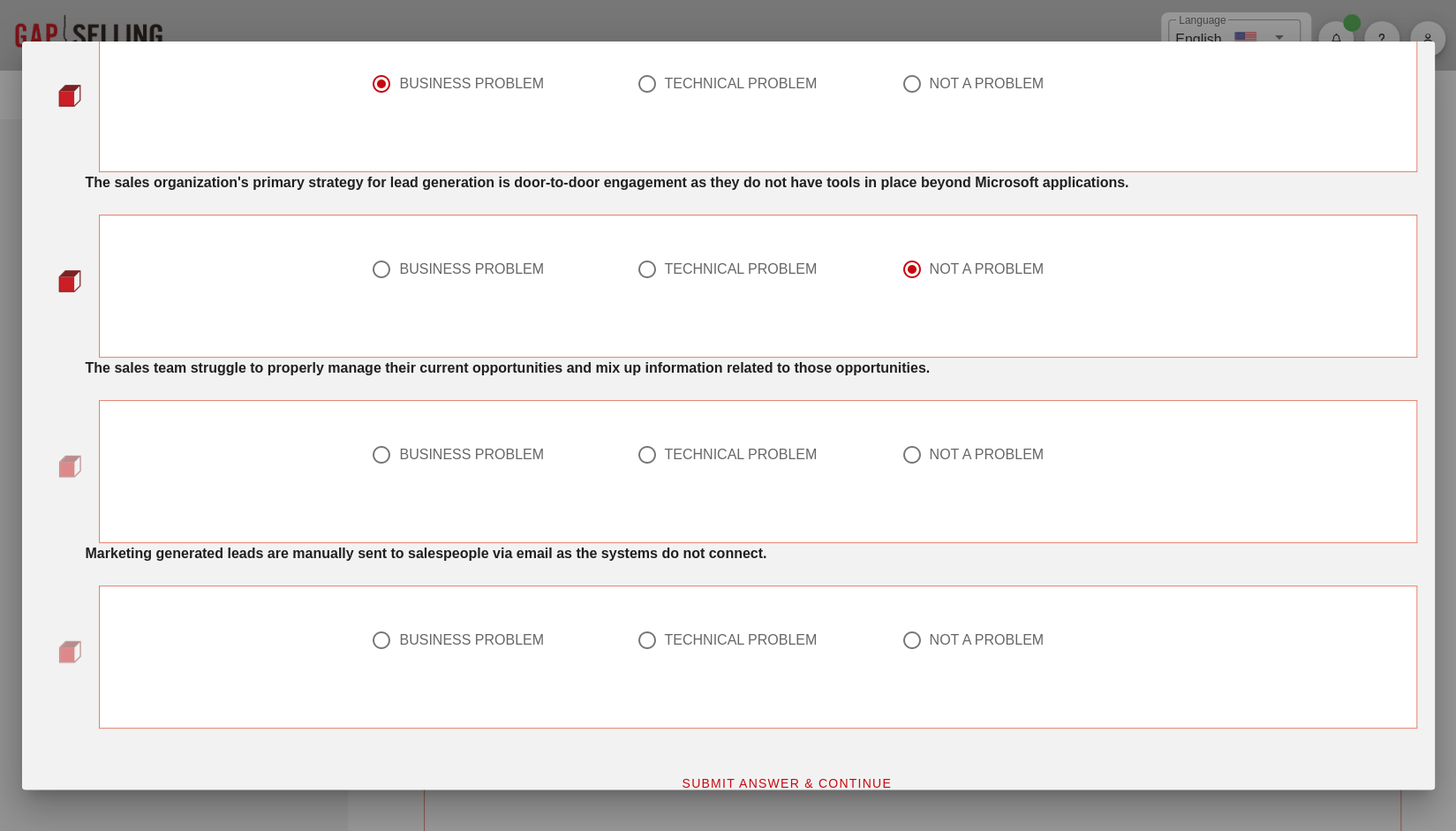
click at [381, 459] on div at bounding box center [382, 455] width 30 height 30
radio input "true"
click at [904, 634] on div at bounding box center [911, 641] width 30 height 30
radio input "true"
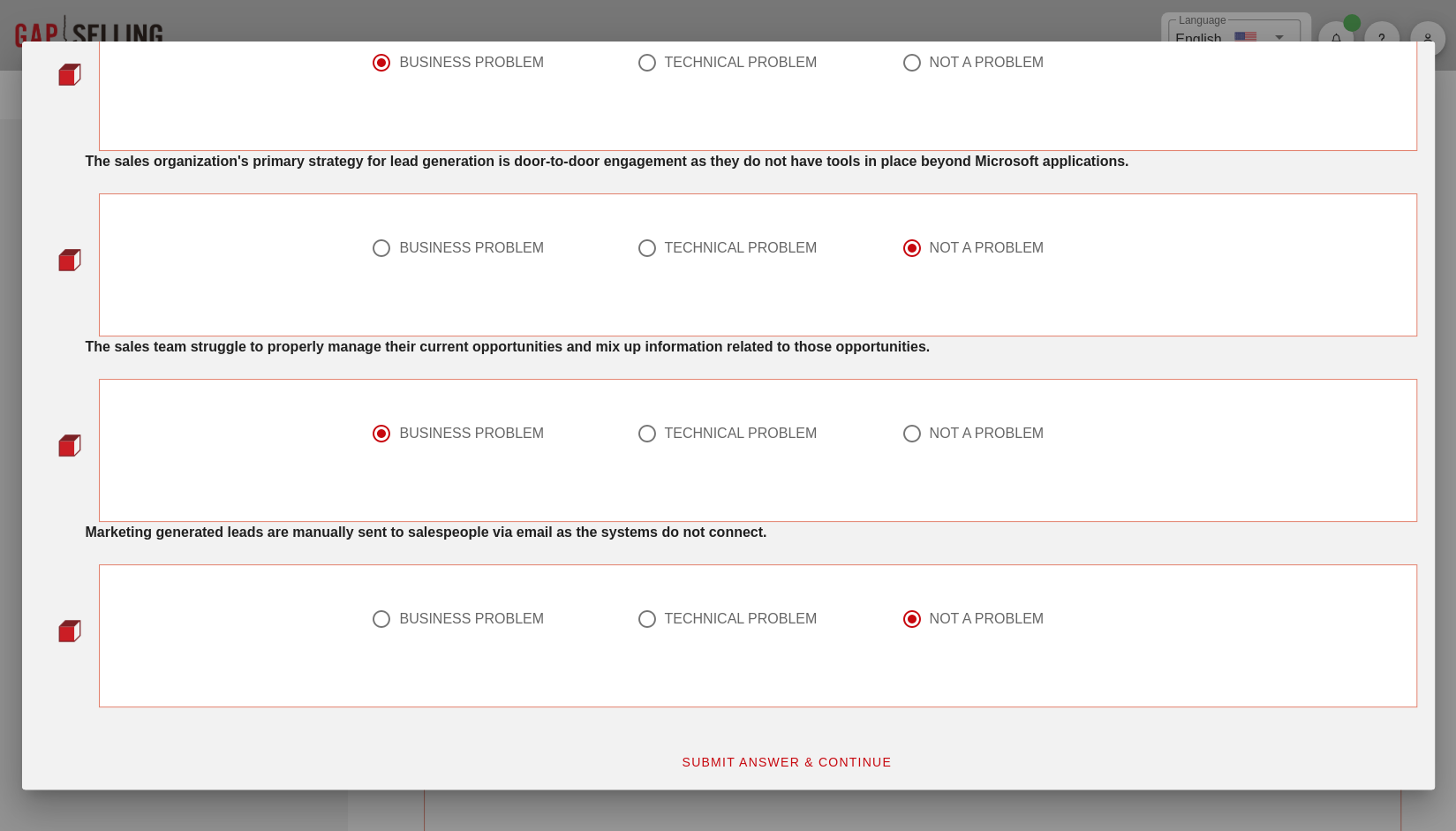
click at [754, 757] on span "SUBMIT ANSWER & CONTINUE" at bounding box center [785, 762] width 211 height 14
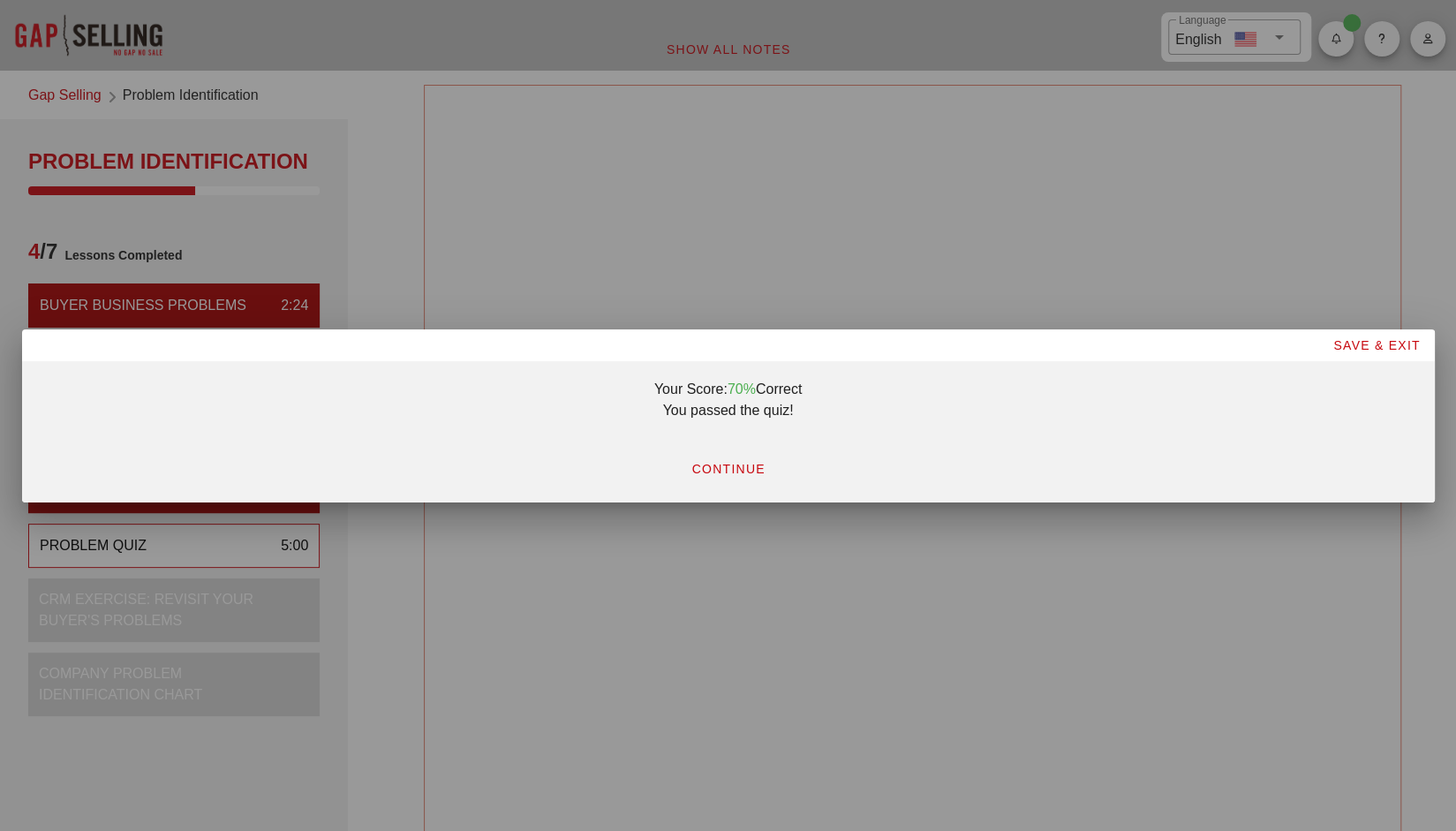
scroll to position [0, 0]
click at [735, 464] on span "CONTINUE" at bounding box center [727, 469] width 74 height 14
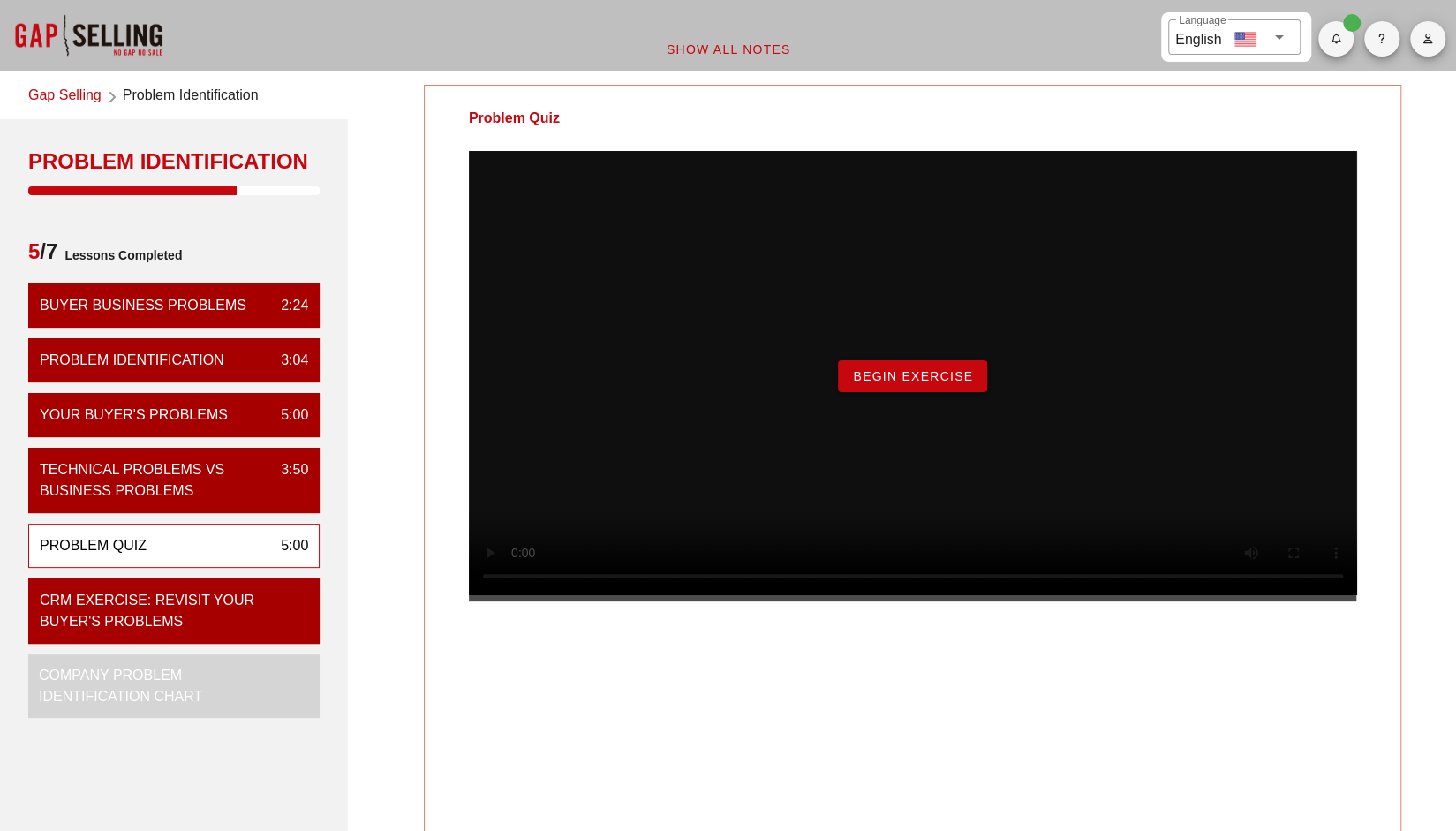
click at [905, 383] on span "Begin Exercise" at bounding box center [913, 376] width 121 height 14
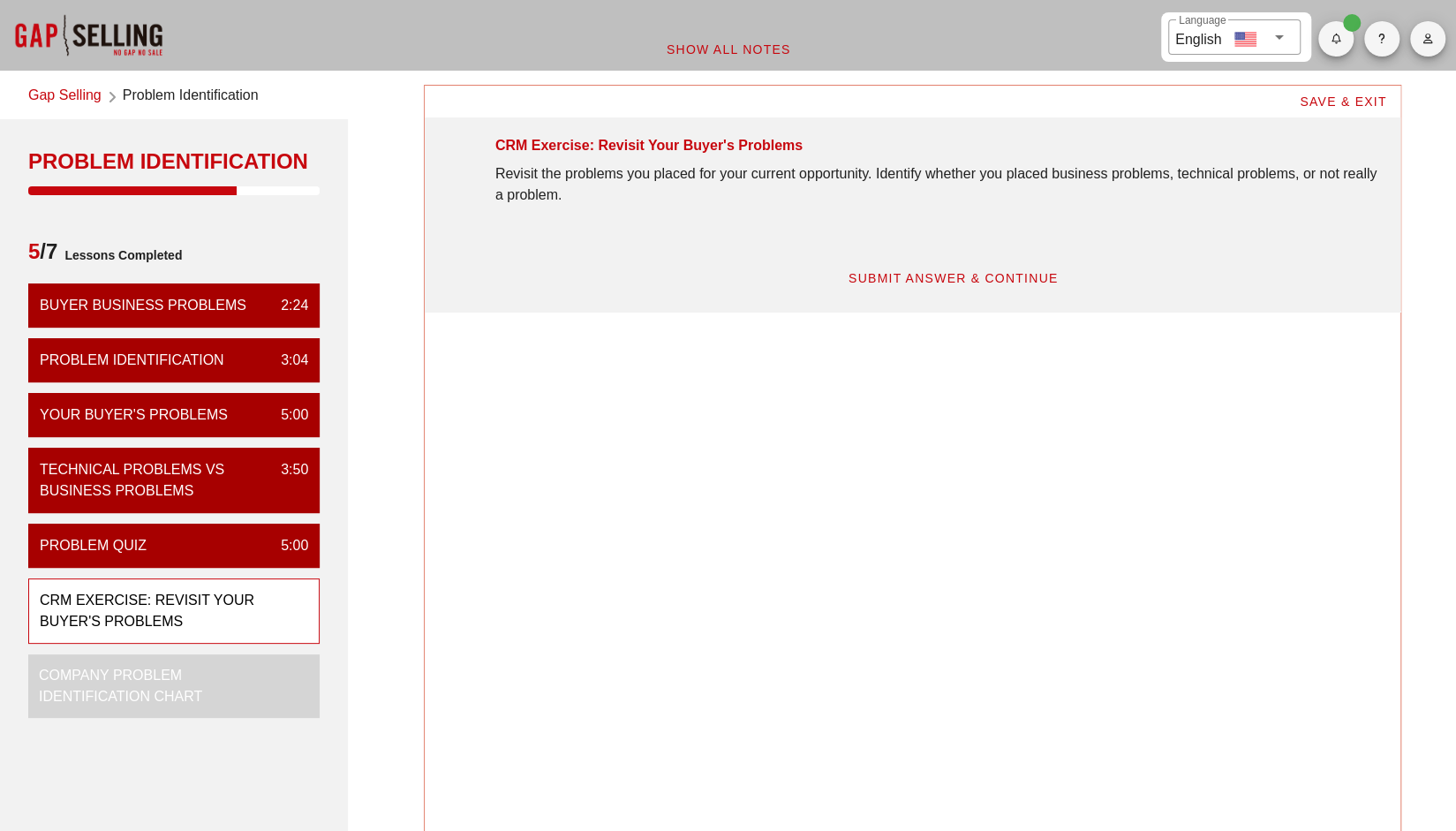
click at [785, 288] on div "SUBMIT ANSWER & CONTINUE" at bounding box center [953, 278] width 861 height 32
click at [917, 278] on span "SUBMIT ANSWER & CONTINUE" at bounding box center [953, 278] width 211 height 14
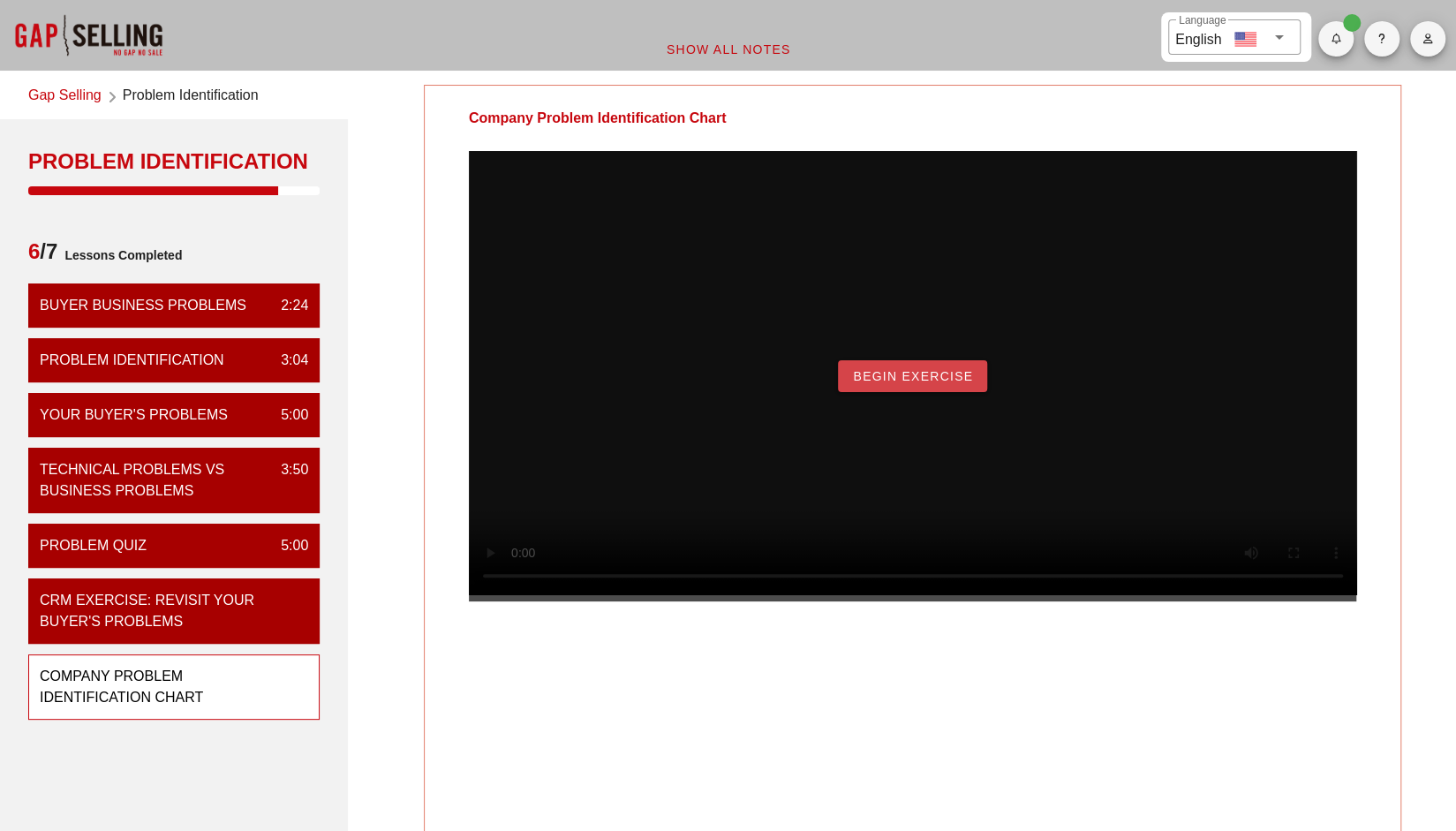
click at [946, 383] on span "Begin Exercise" at bounding box center [913, 376] width 121 height 14
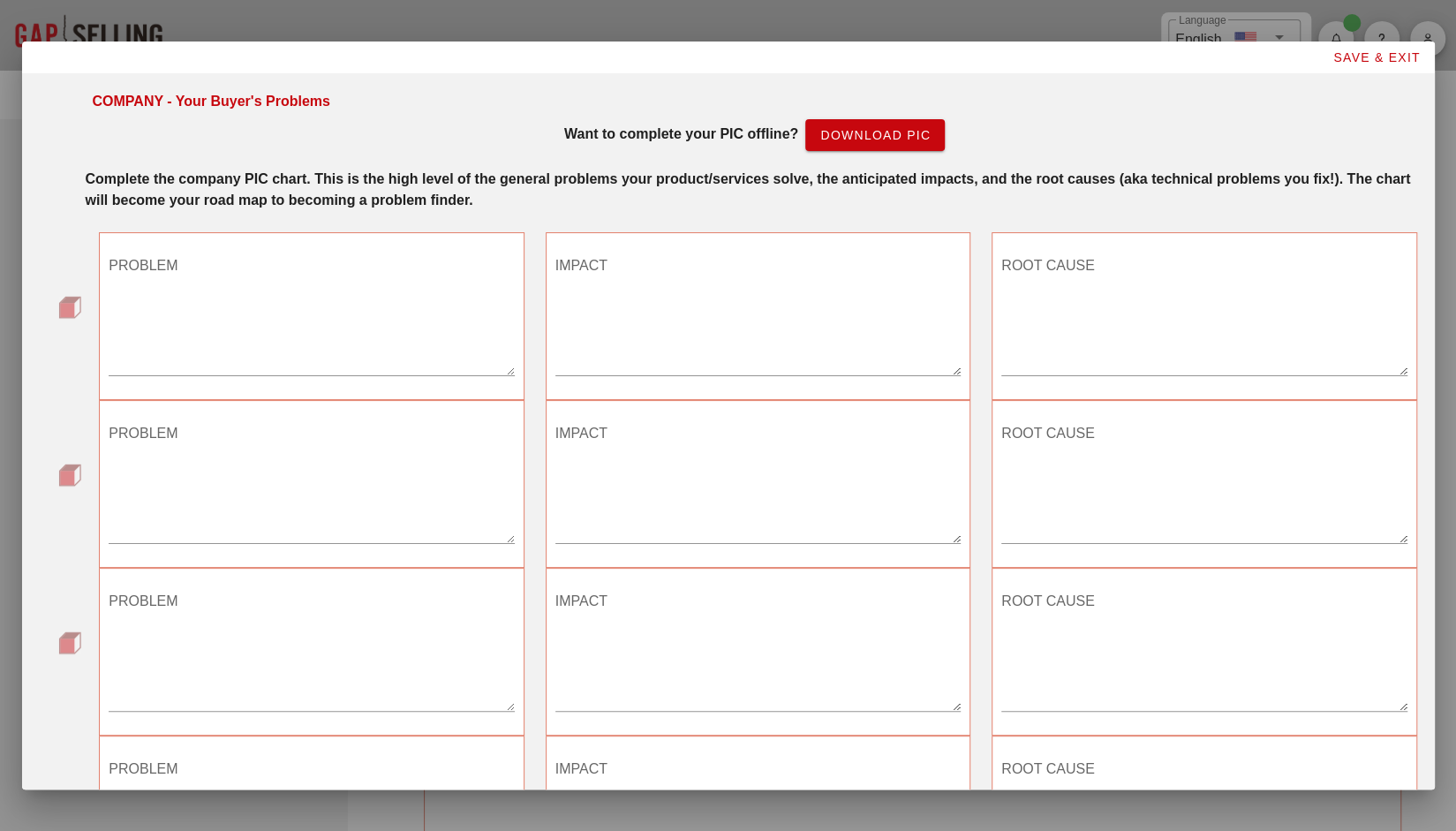
click at [875, 135] on span "Download PIC" at bounding box center [874, 135] width 111 height 14
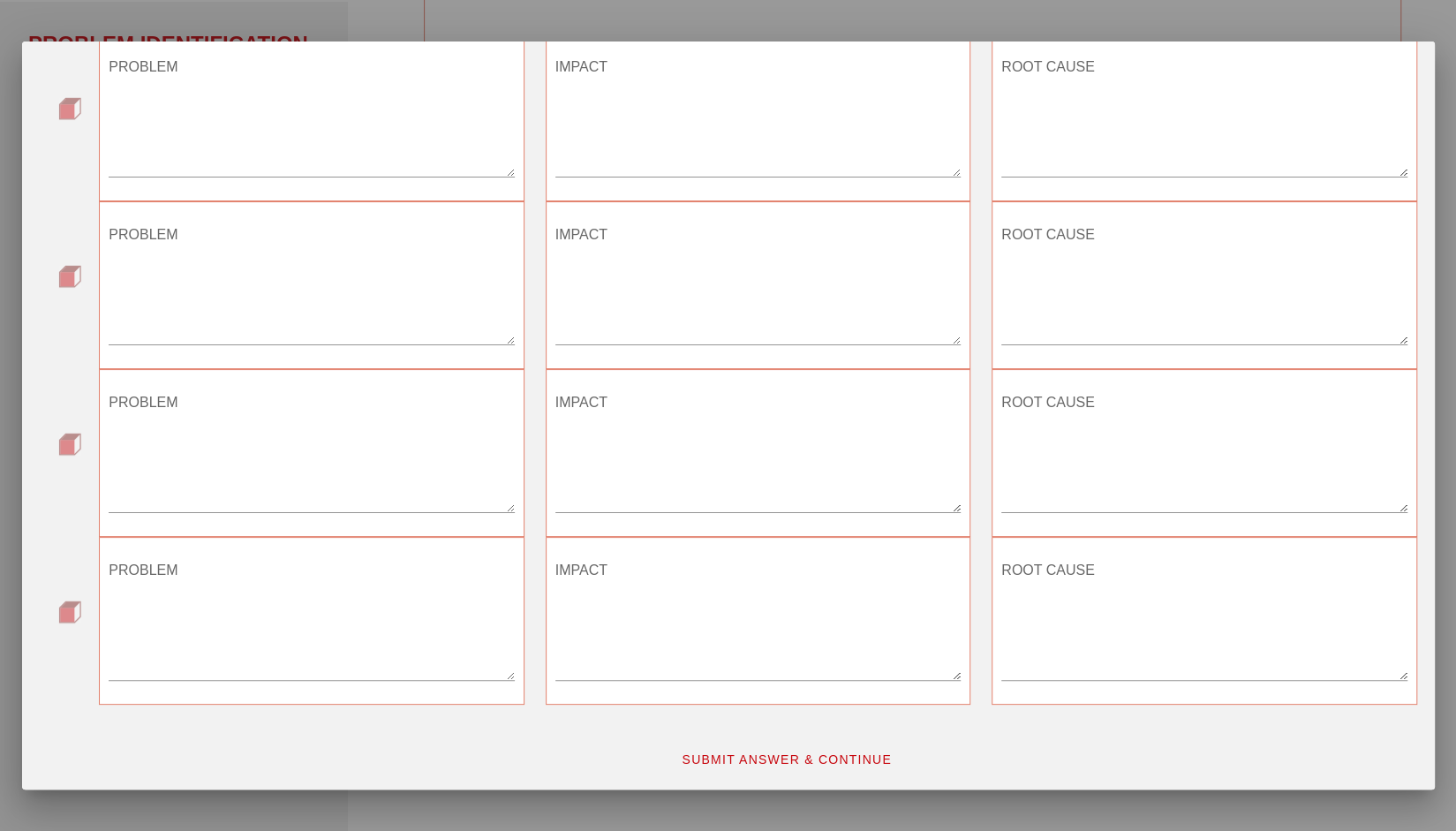
scroll to position [138, 0]
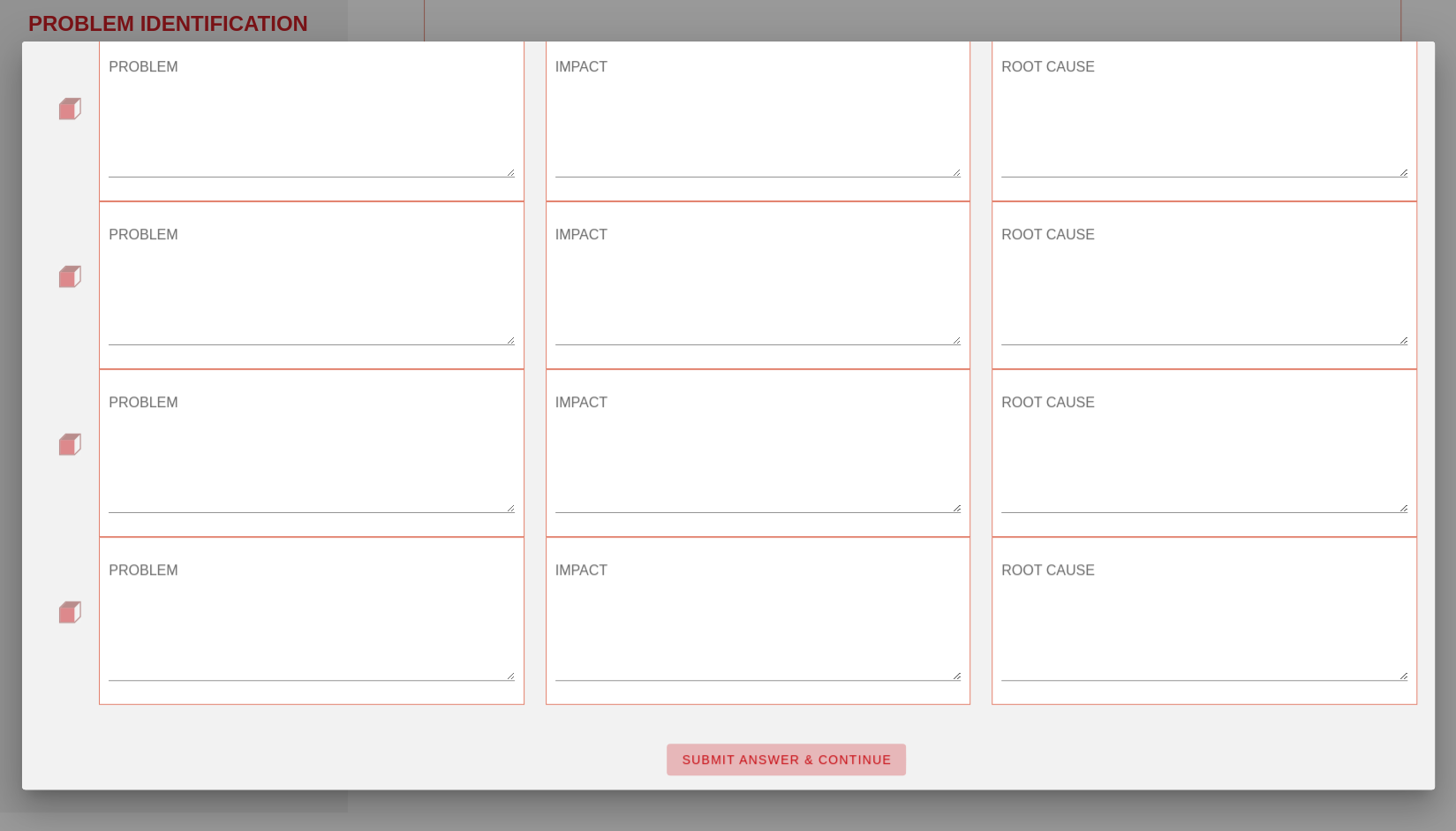
click at [849, 759] on span "SUBMIT ANSWER & CONTINUE" at bounding box center [785, 760] width 211 height 14
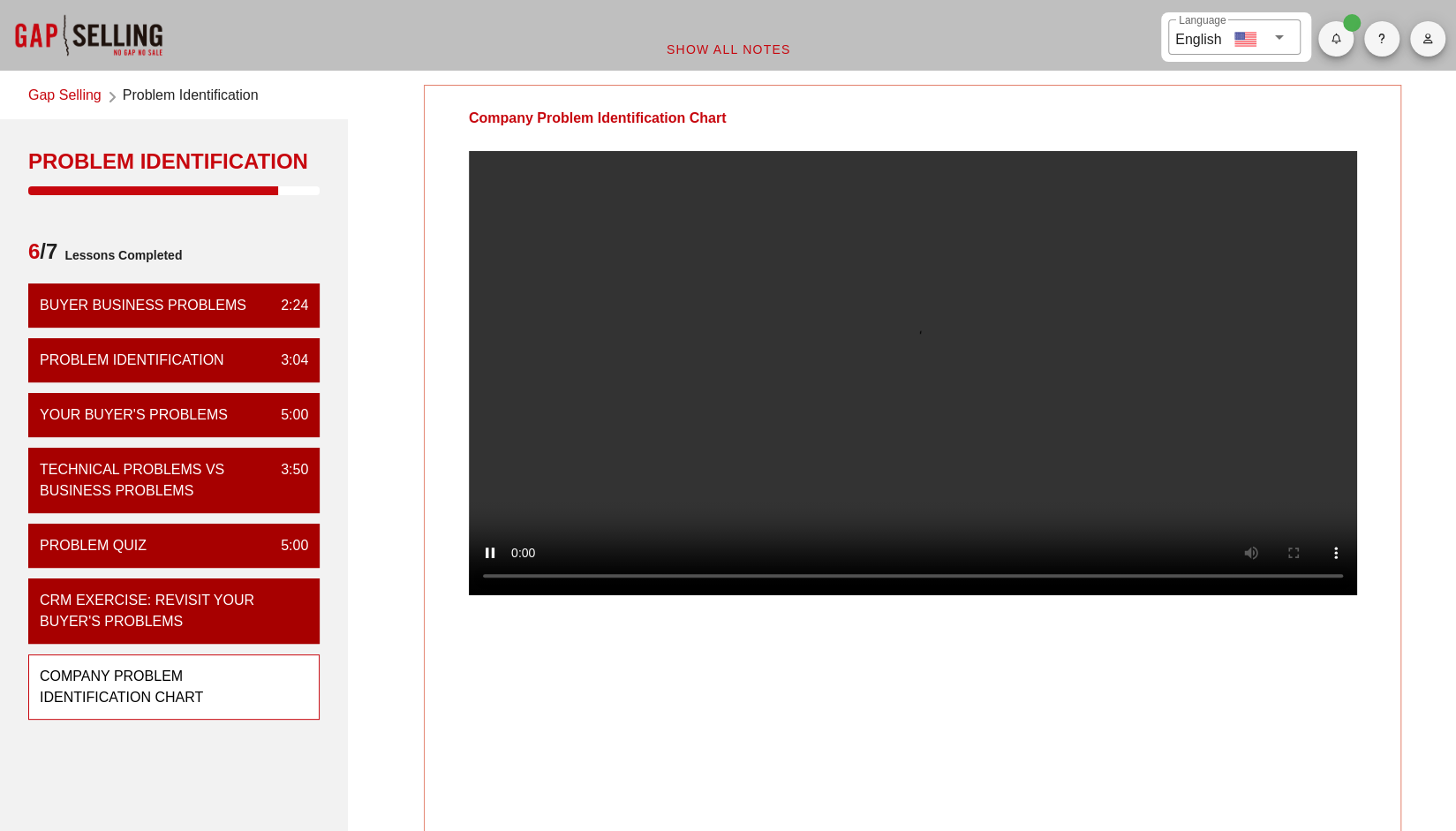
scroll to position [0, 0]
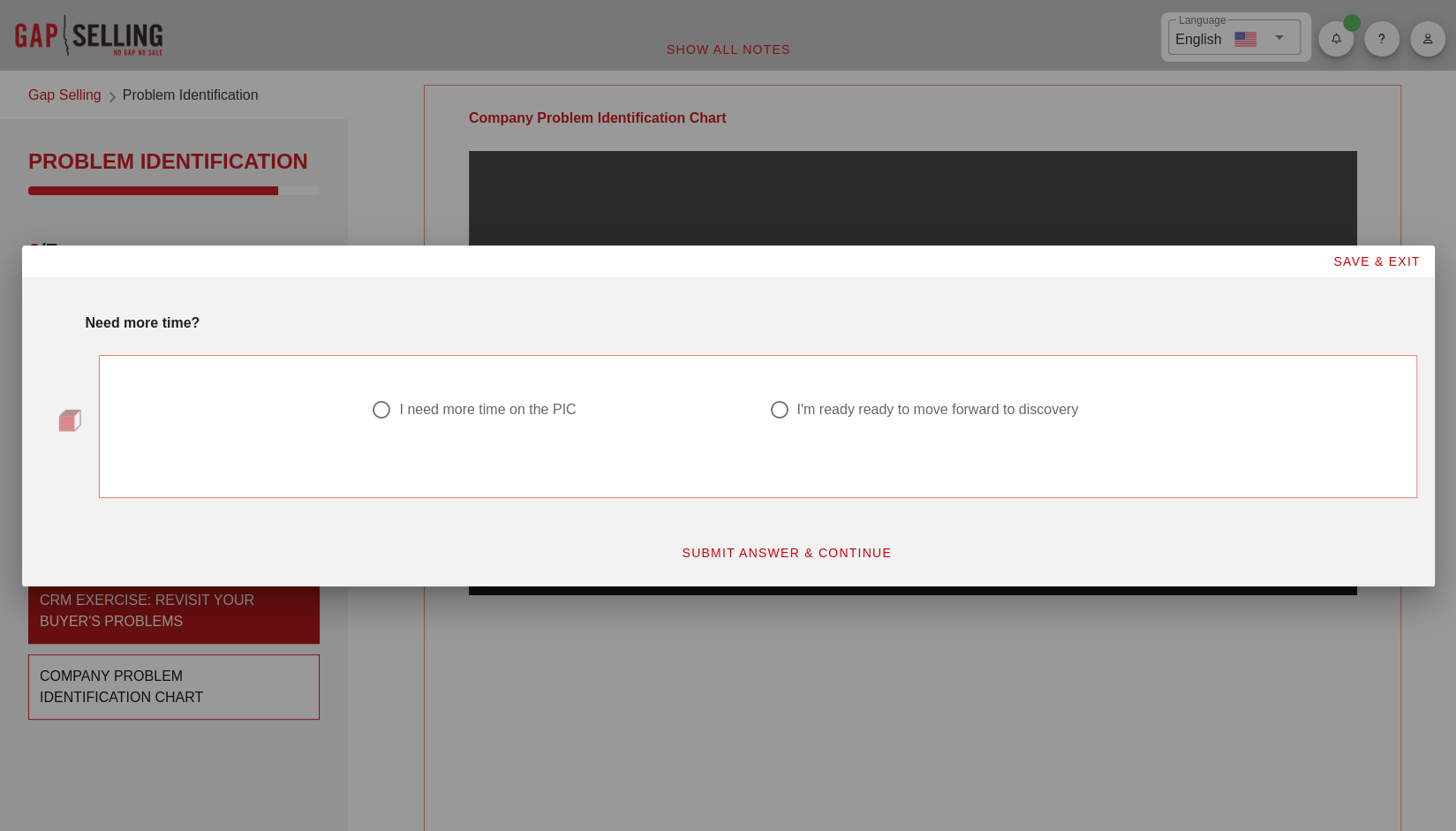
click at [780, 407] on div at bounding box center [779, 410] width 30 height 30
radio input "true"
click at [776, 549] on span "SUBMIT ANSWER & CONTINUE" at bounding box center [785, 553] width 211 height 14
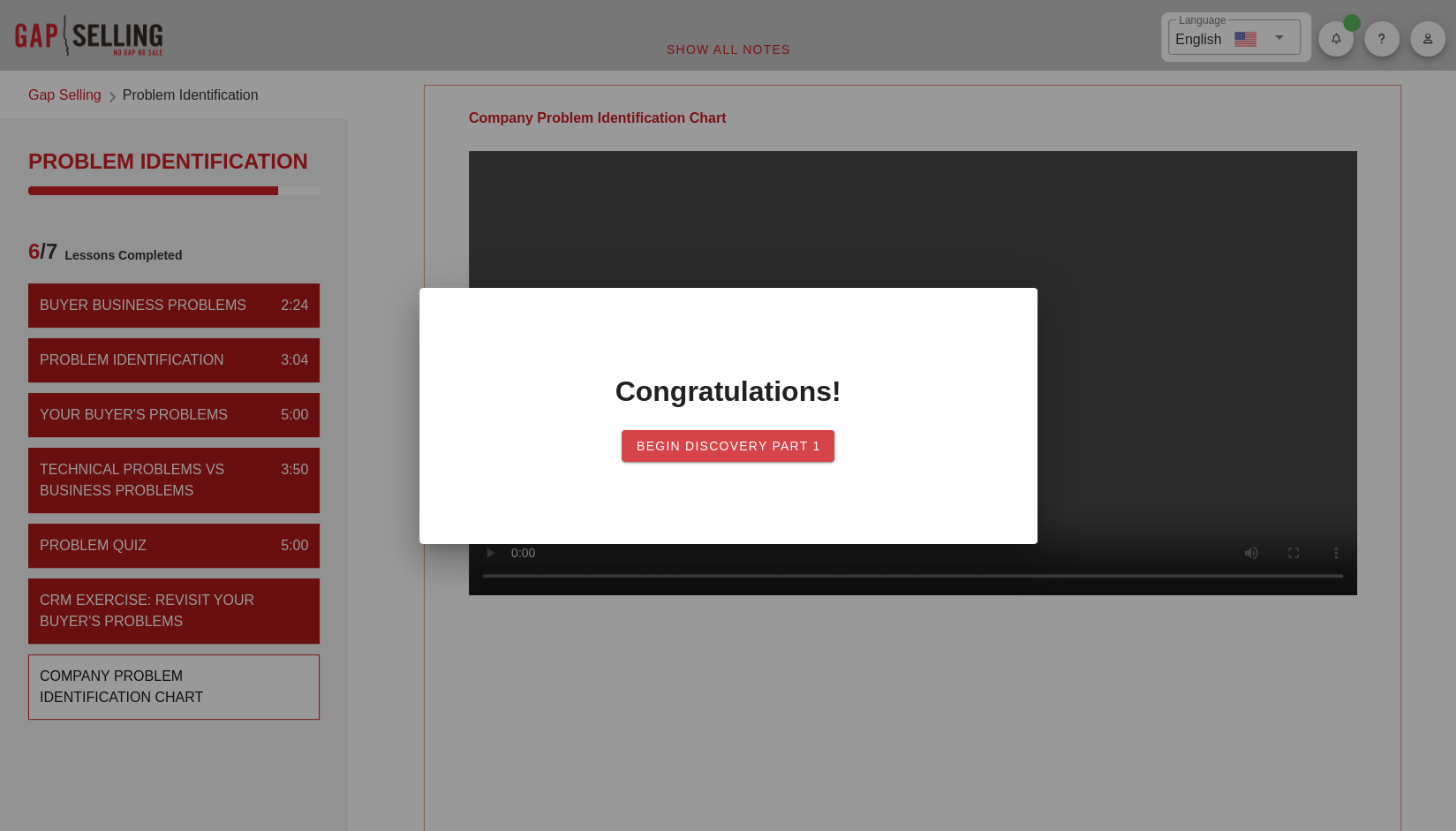
click at [719, 444] on span "Begin Discovery PART 1" at bounding box center [728, 446] width 185 height 14
